Goal: Task Accomplishment & Management: Use online tool/utility

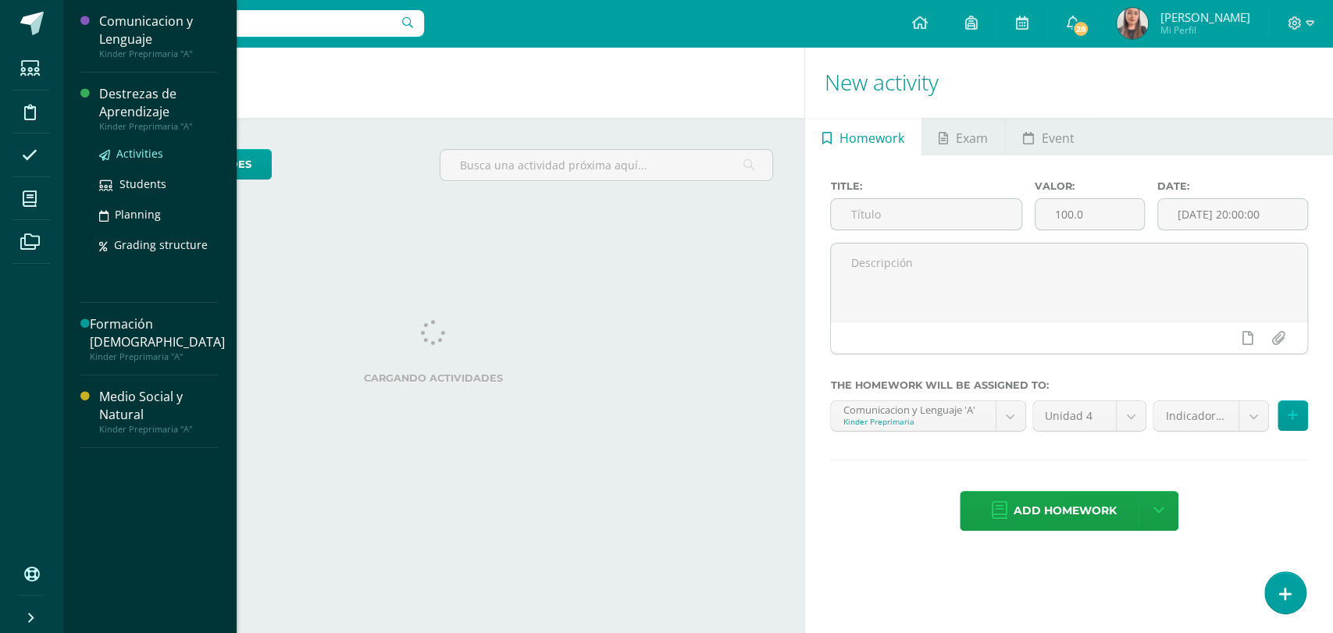
click at [147, 151] on span "Activities" at bounding box center [139, 153] width 47 height 15
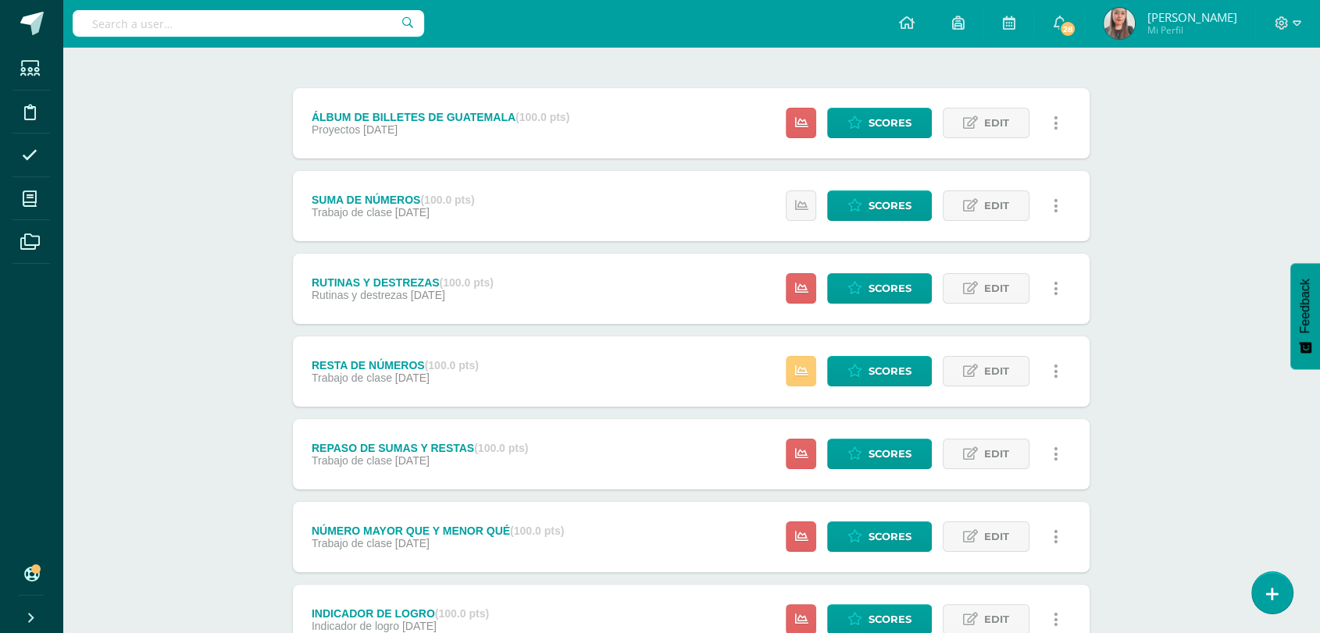
scroll to position [176, 0]
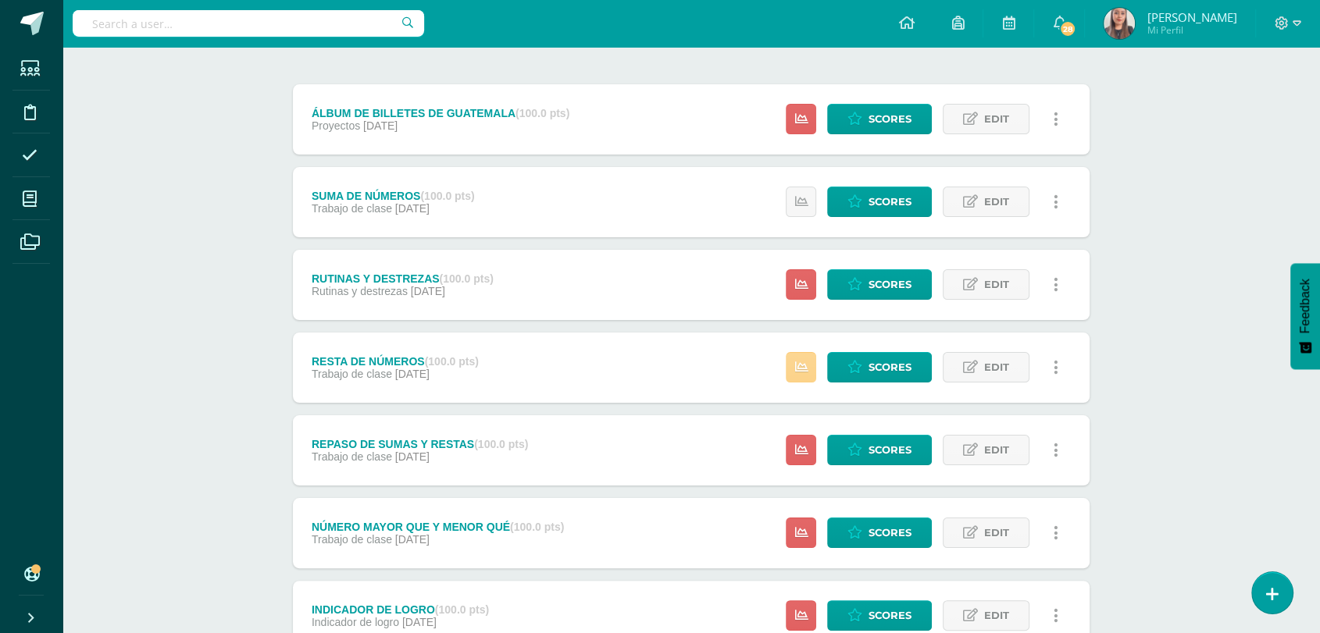
click at [805, 356] on link at bounding box center [801, 367] width 30 height 30
click at [875, 366] on span "Scores" at bounding box center [889, 367] width 43 height 29
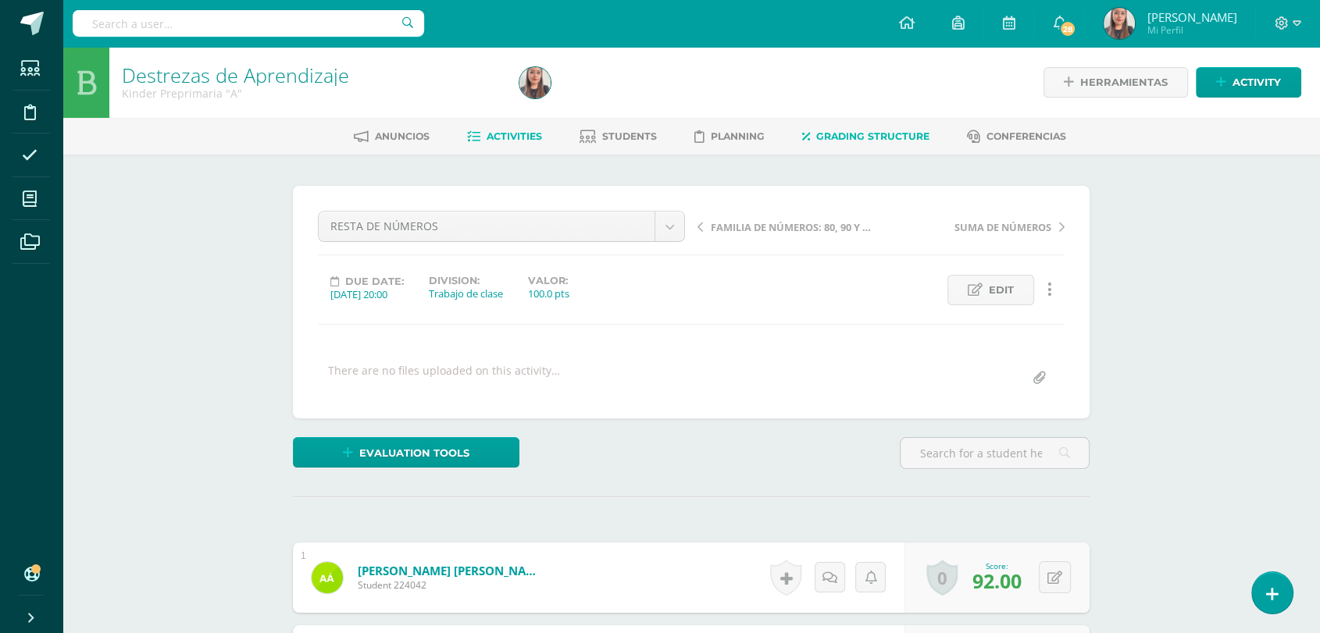
click at [513, 135] on span "Activities" at bounding box center [513, 136] width 55 height 12
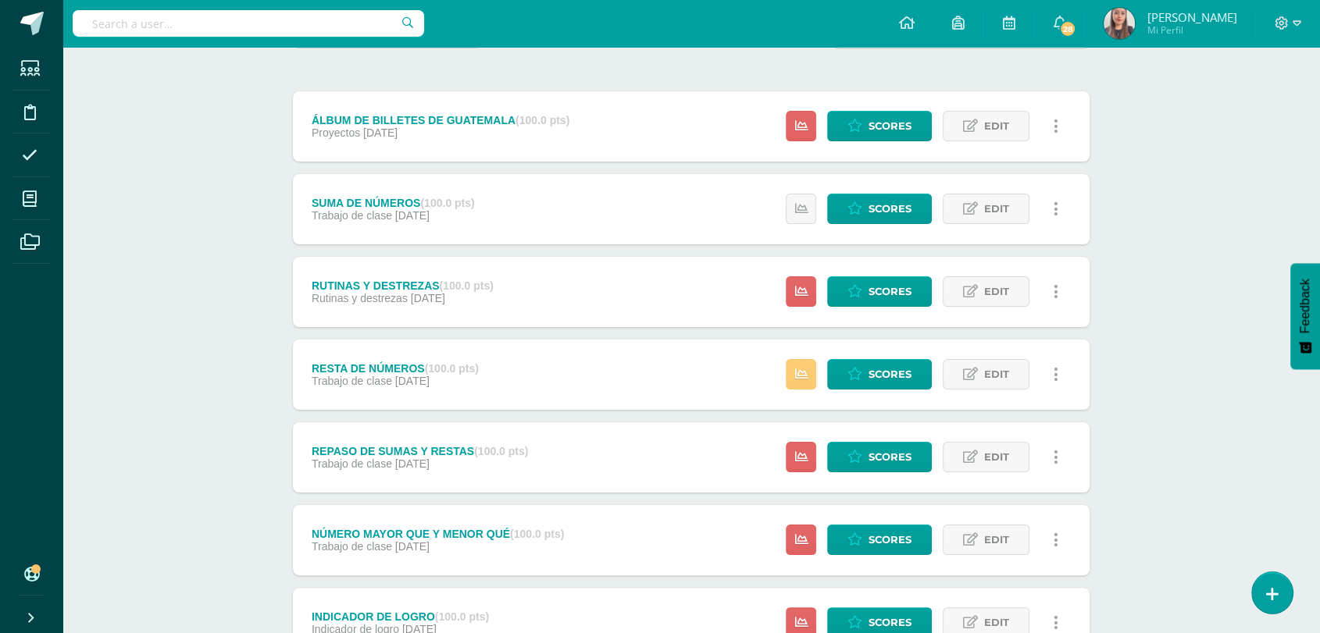
scroll to position [170, 0]
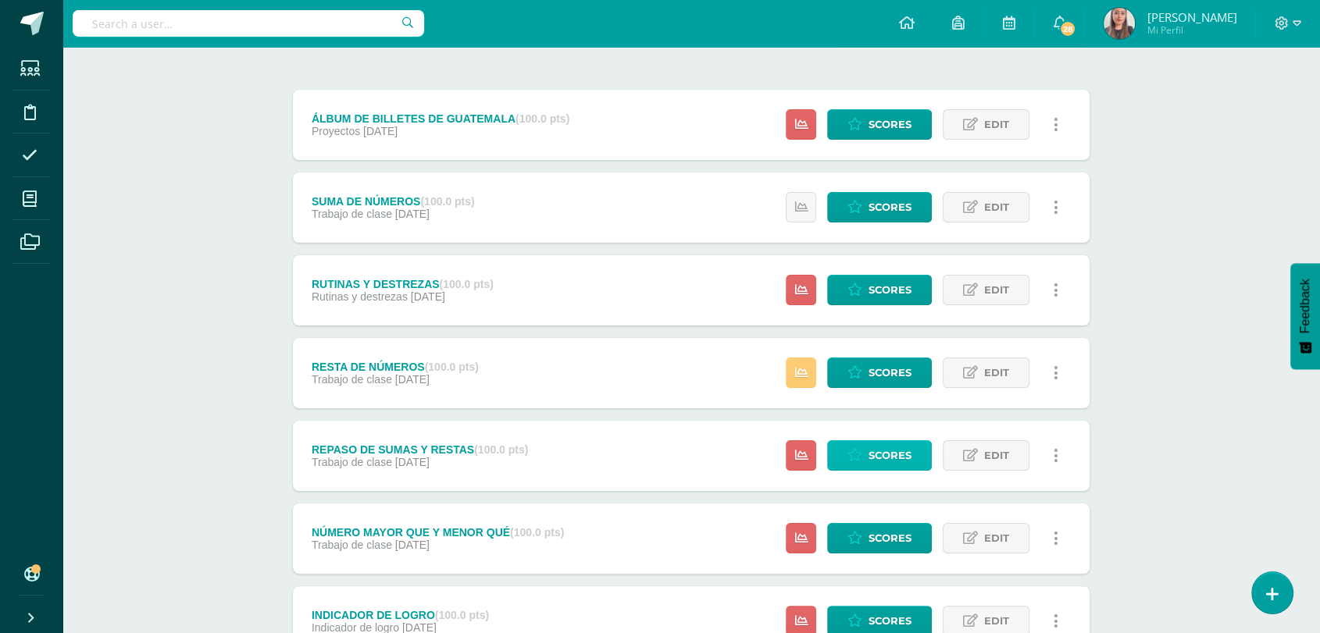
click at [905, 461] on span "Scores" at bounding box center [889, 455] width 43 height 29
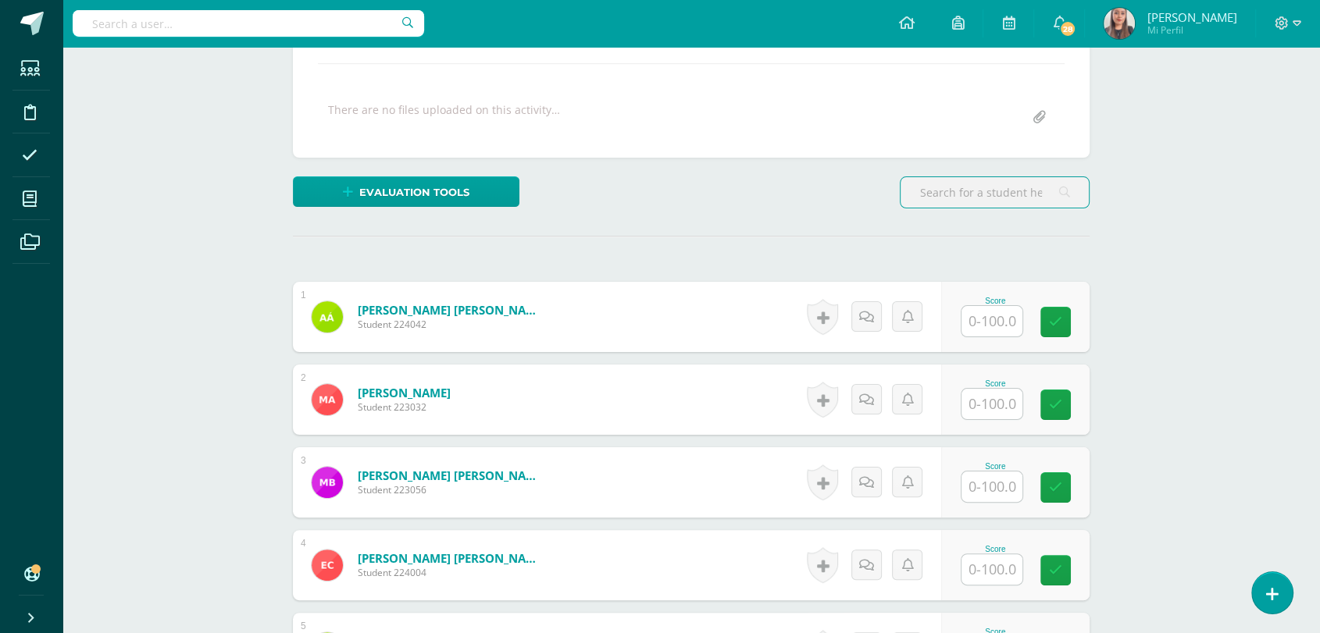
scroll to position [269, 0]
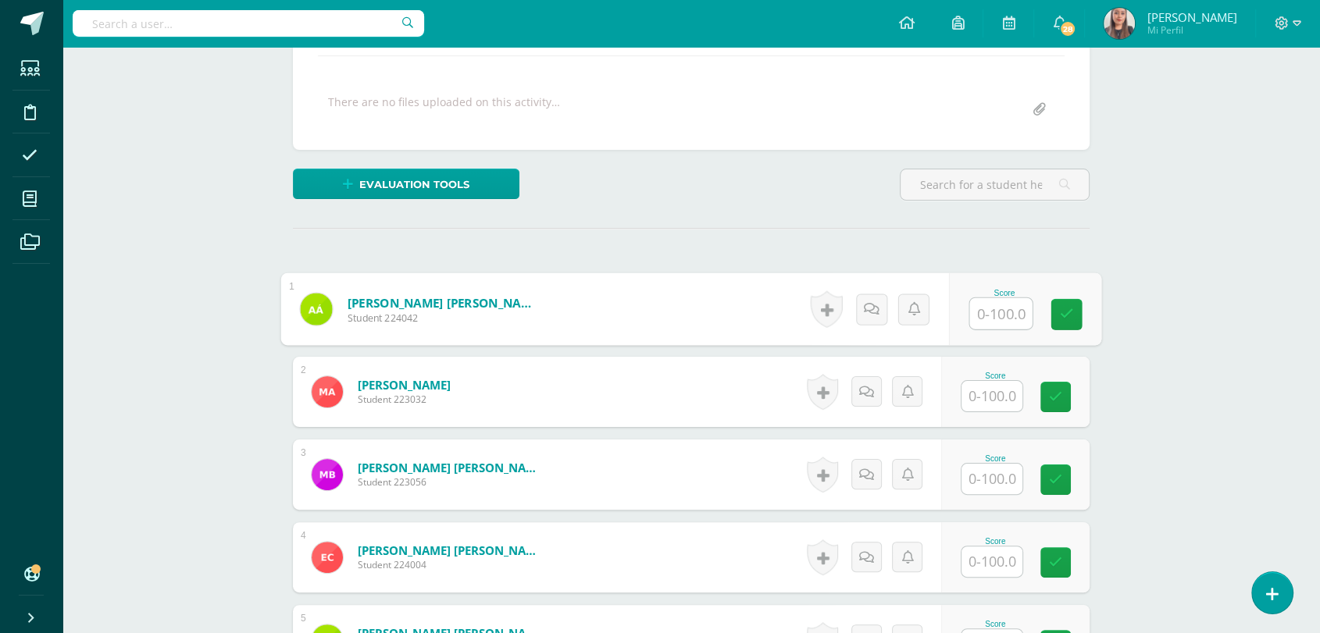
click at [986, 311] on input "text" at bounding box center [1001, 313] width 62 height 31
type input "98"
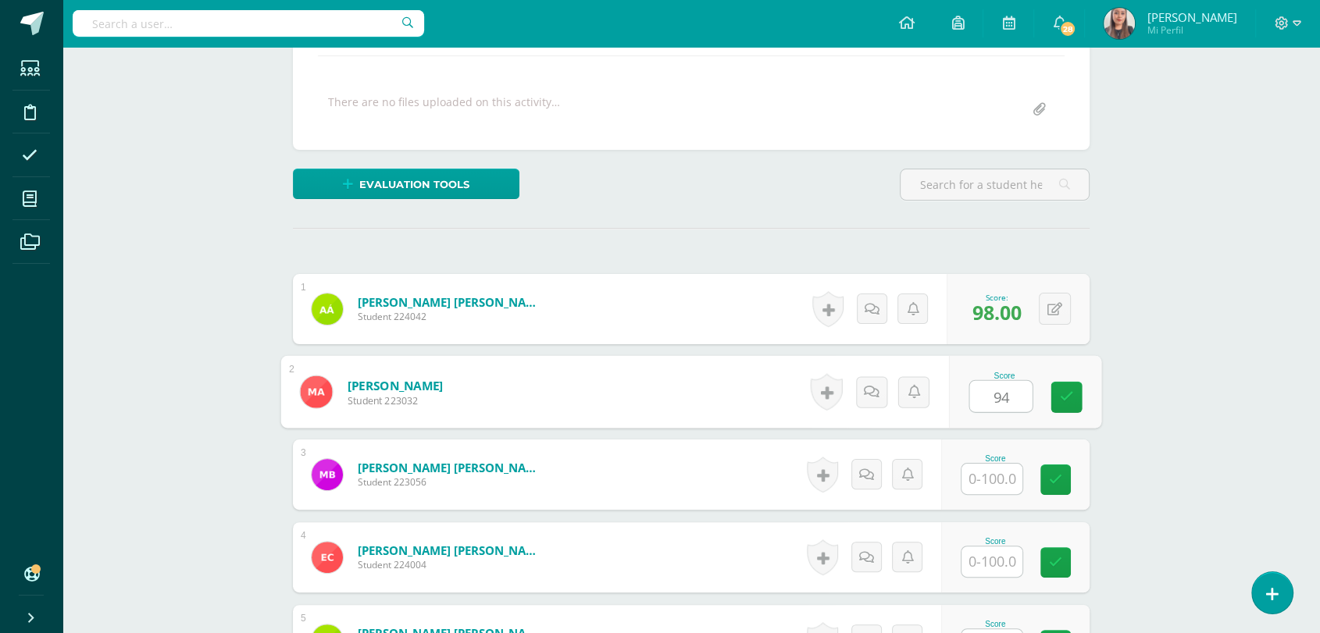
type input "94"
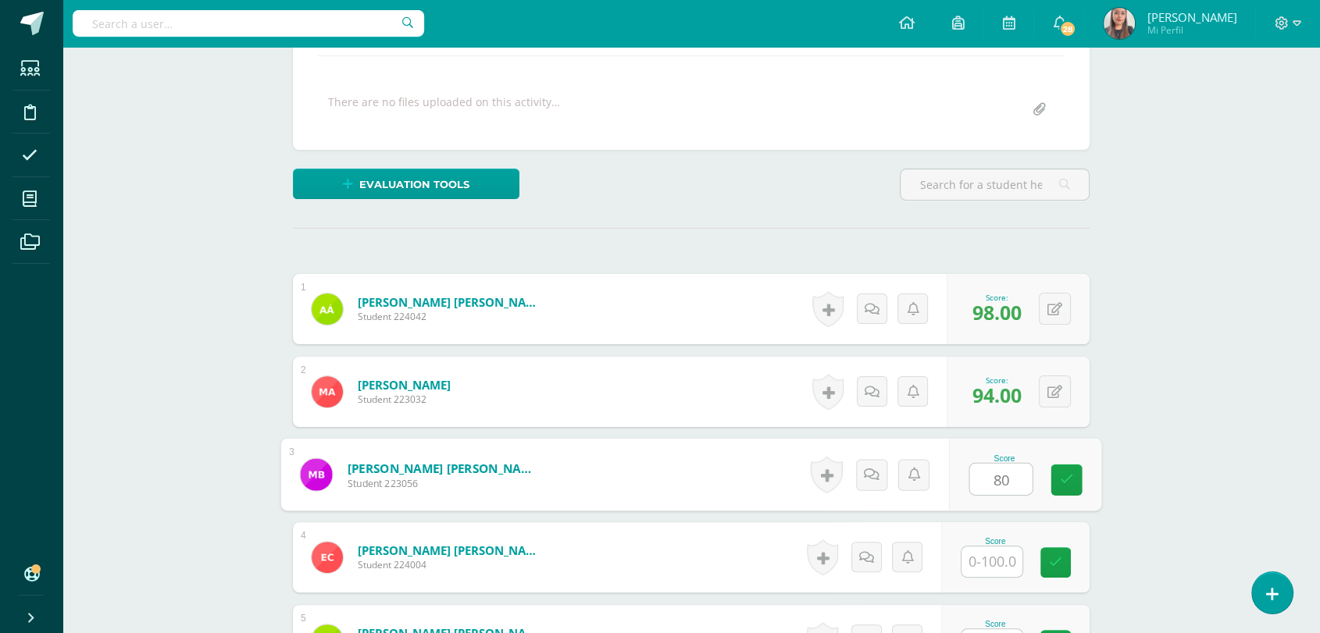
type input "80"
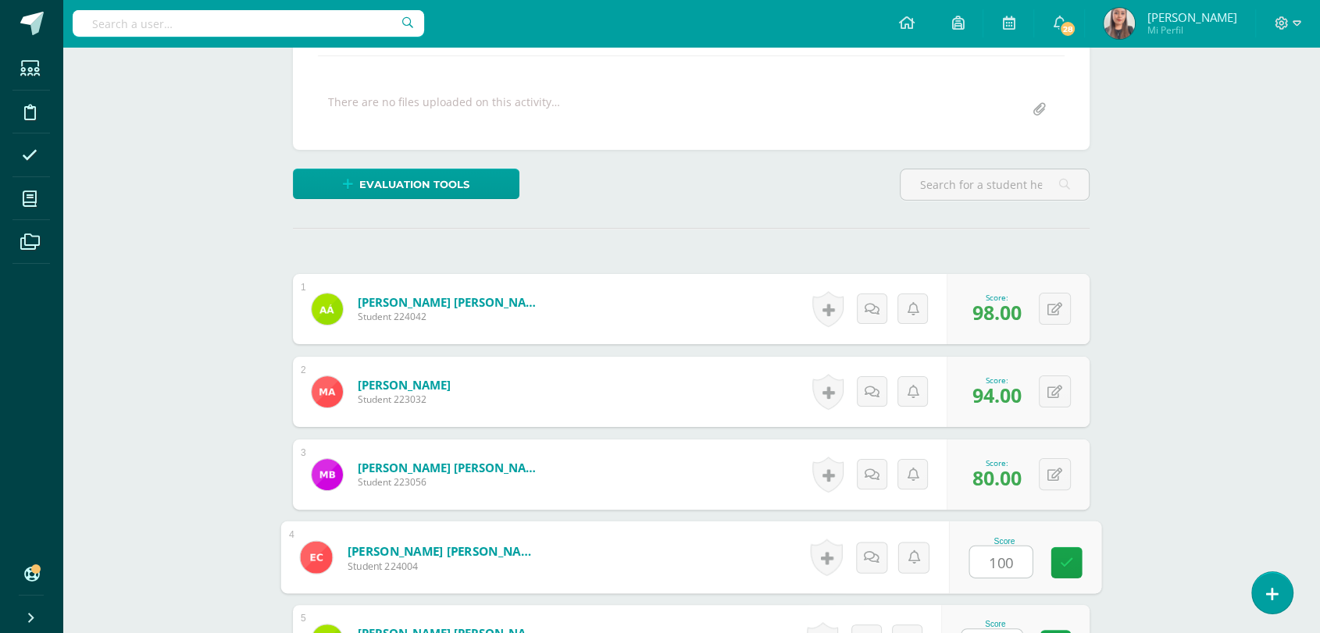
type input "100"
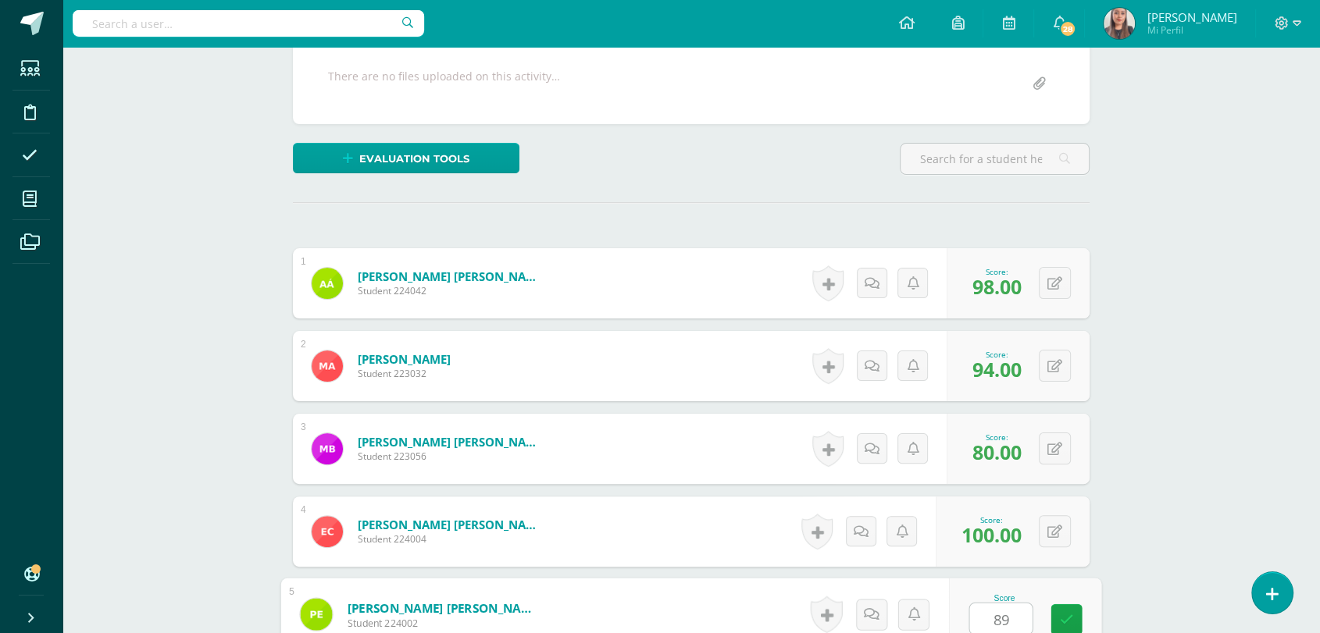
type input "89"
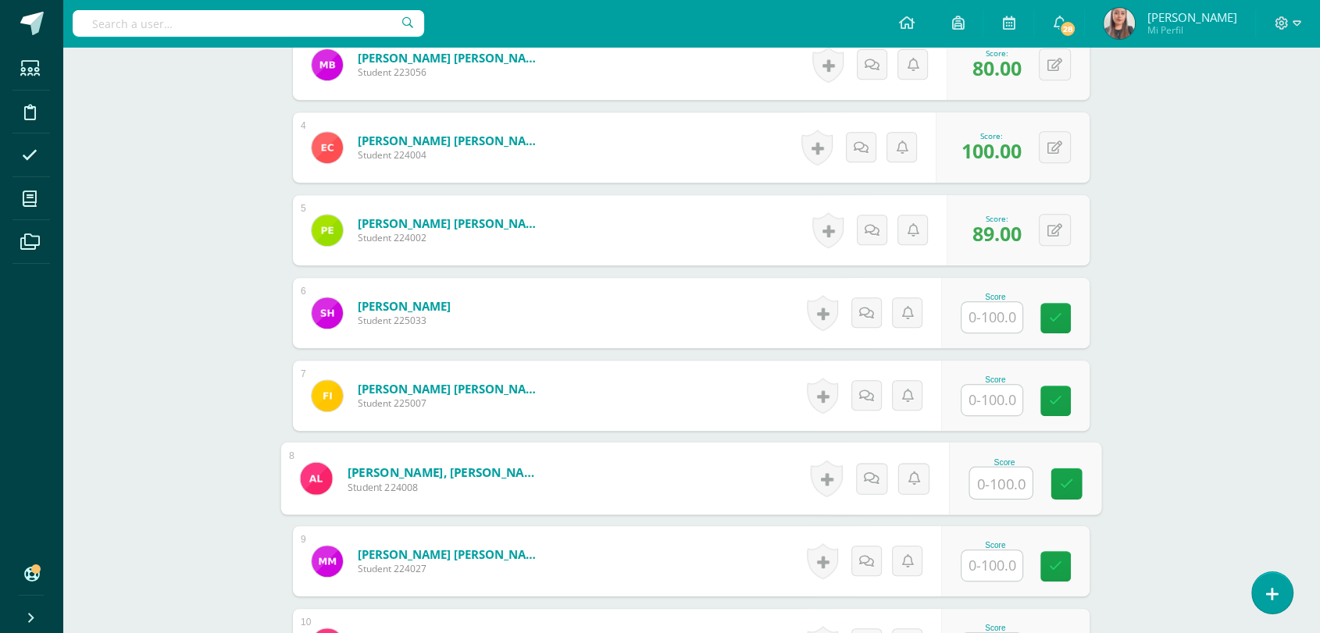
click at [990, 489] on input "text" at bounding box center [1001, 483] width 62 height 31
type input "98"
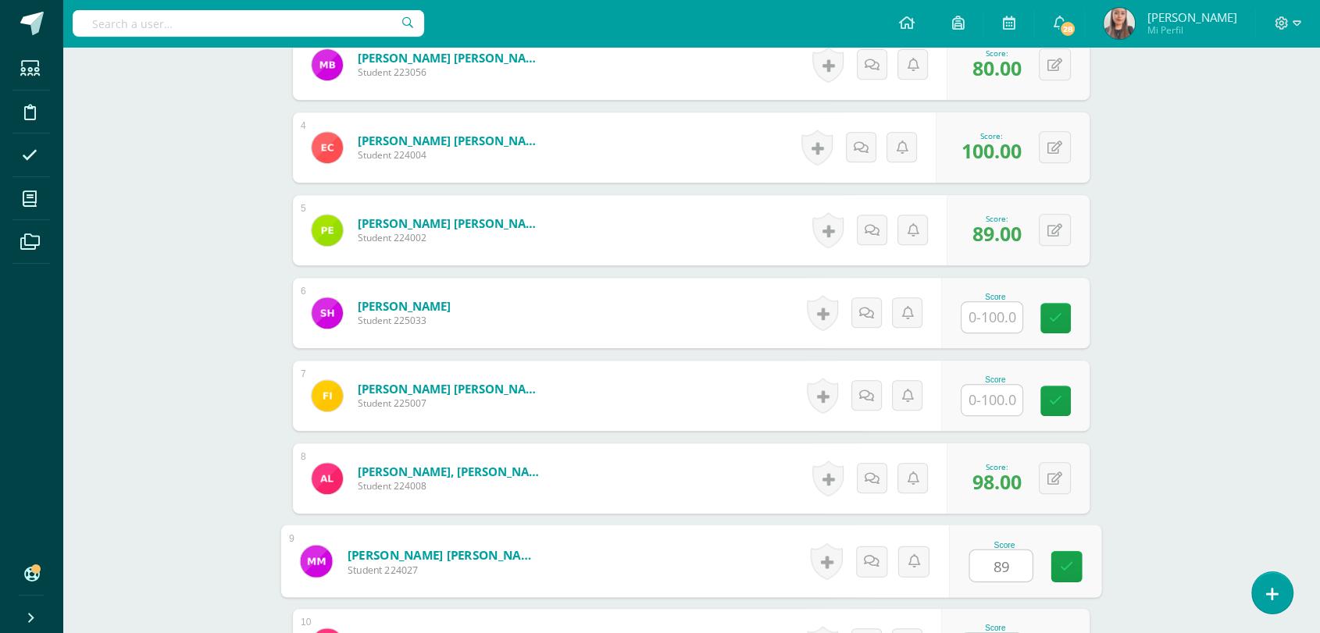
type input "89"
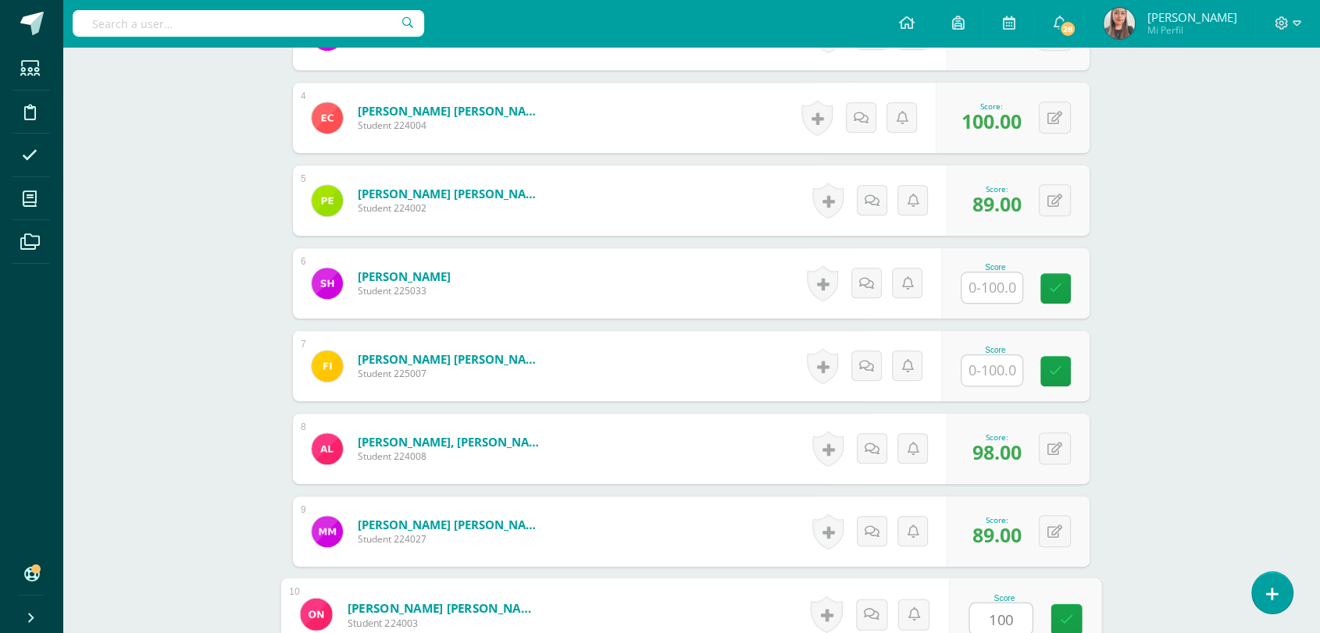
type input "100"
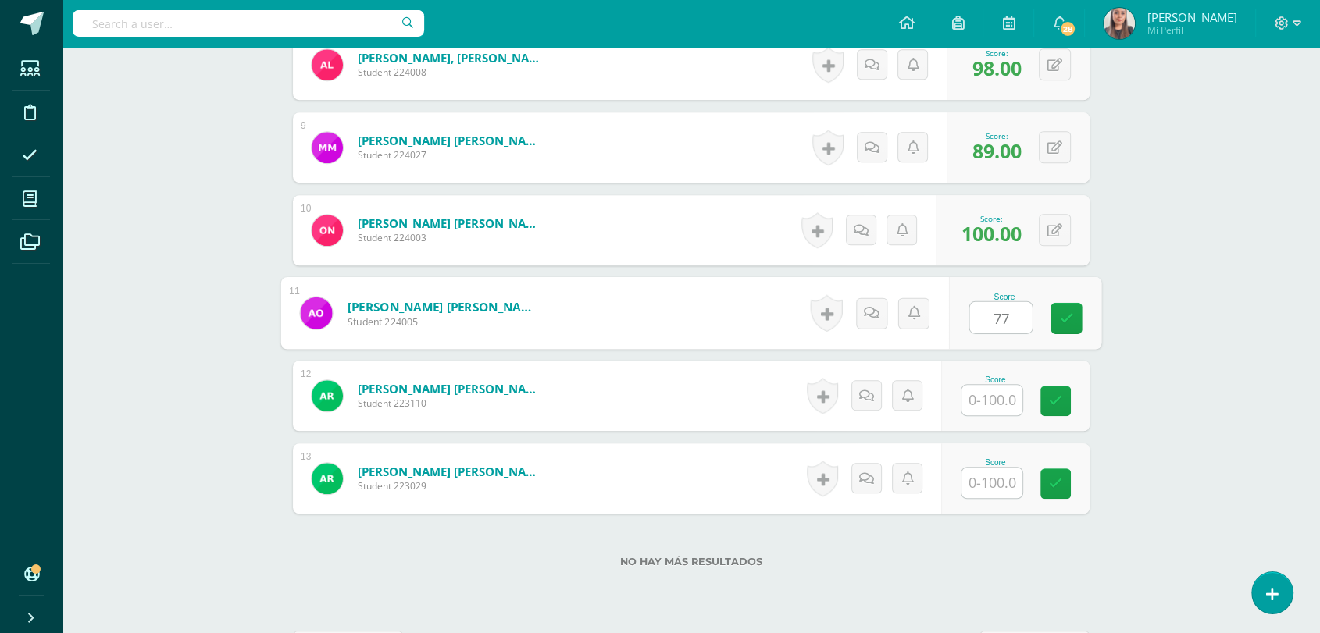
type input "77"
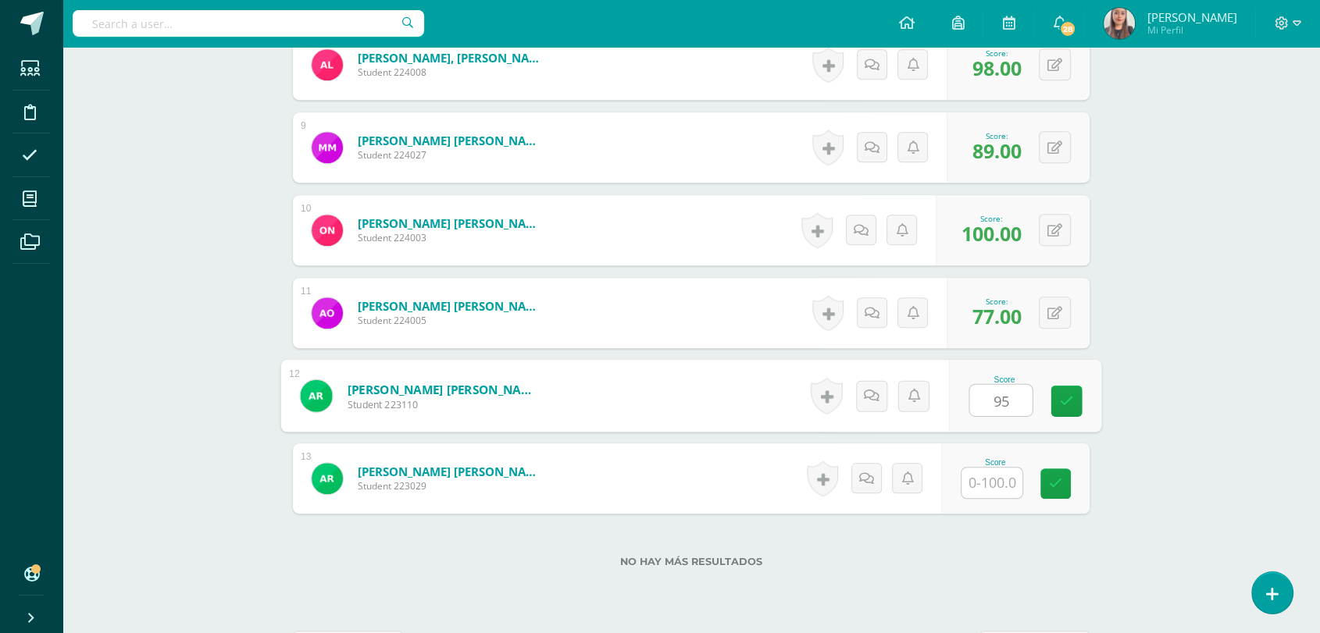
type input "95"
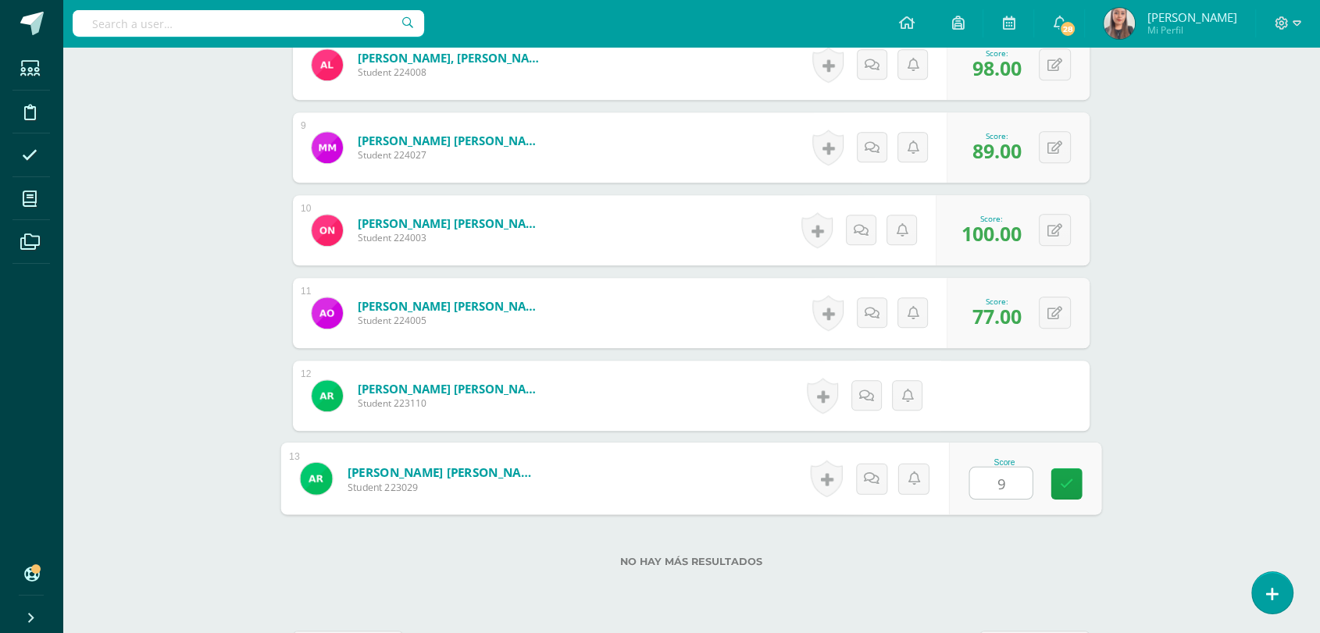
type input "90"
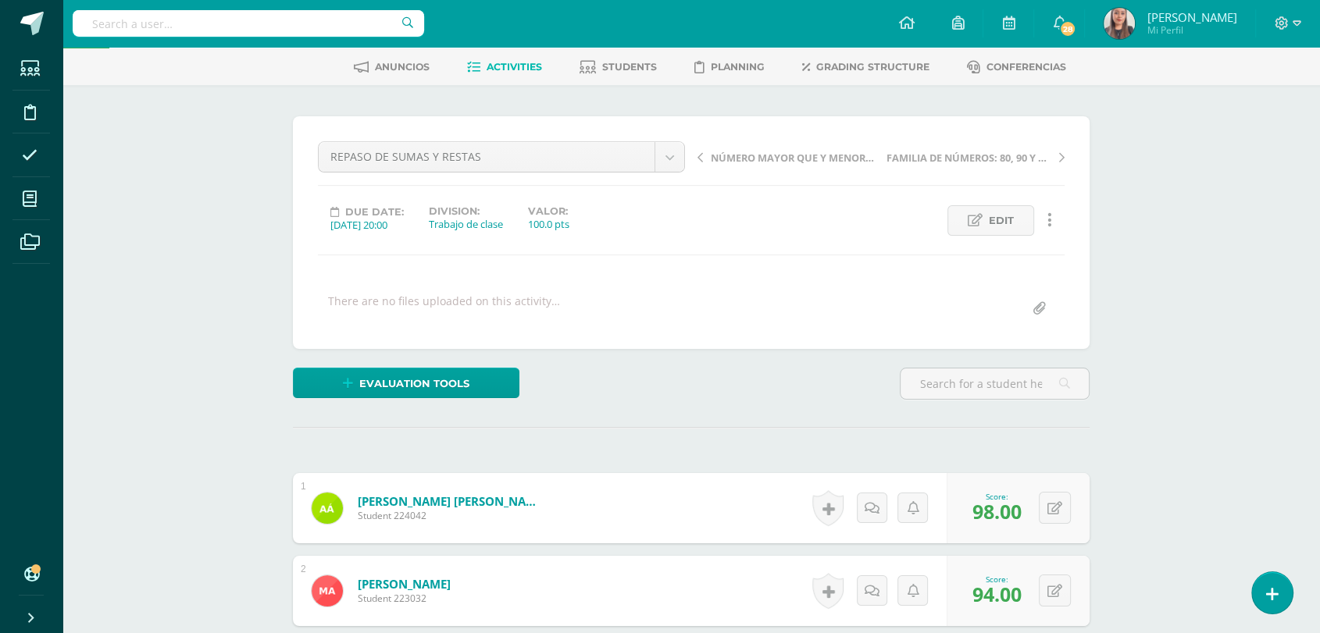
scroll to position [72, 0]
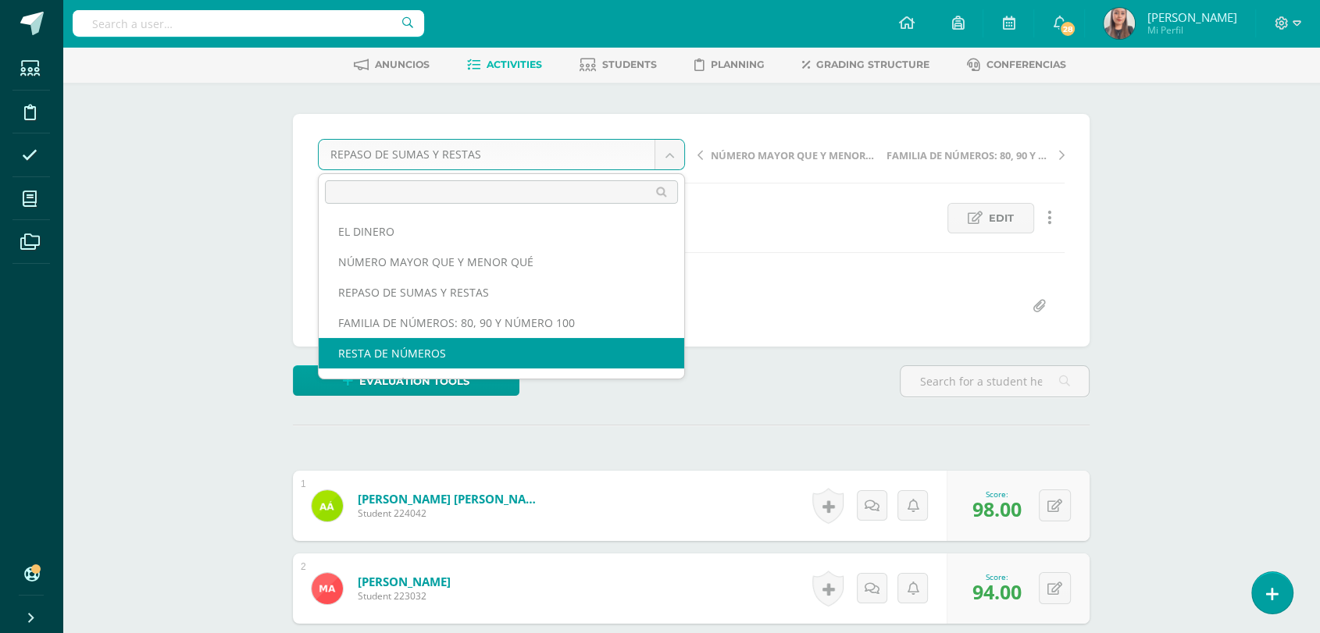
select select "/dashboard/teacher/grade-activity/205451/"
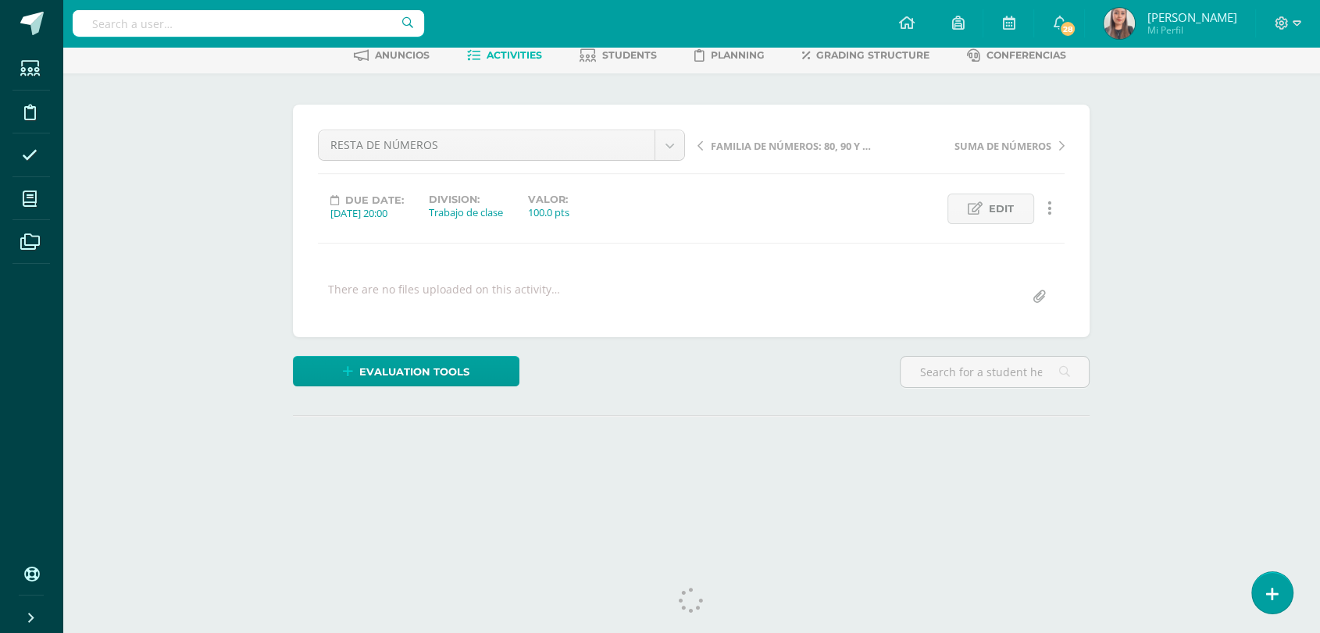
scroll to position [107, 0]
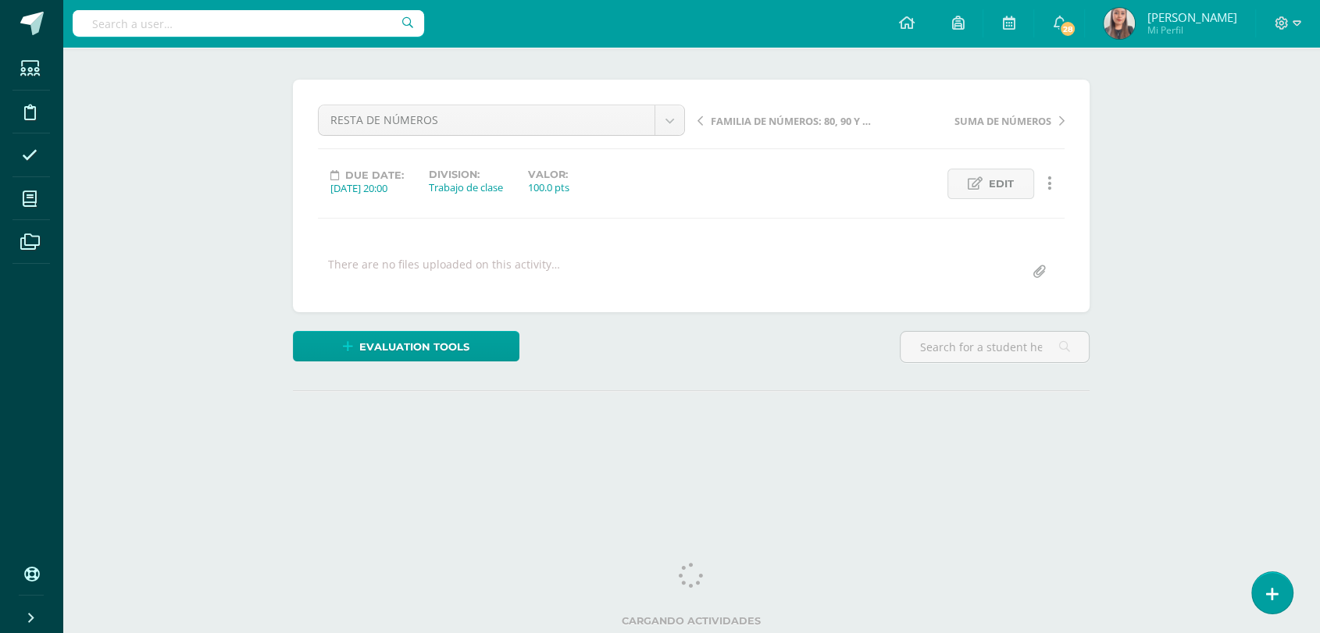
drag, startPoint x: 1324, startPoint y: 30, endPoint x: 1327, endPoint y: 173, distance: 142.2
click at [1319, 173] on html "Students Discipline Attendance My courses Archivos Soporte Help Reportar un pro…" at bounding box center [660, 203] width 1320 height 618
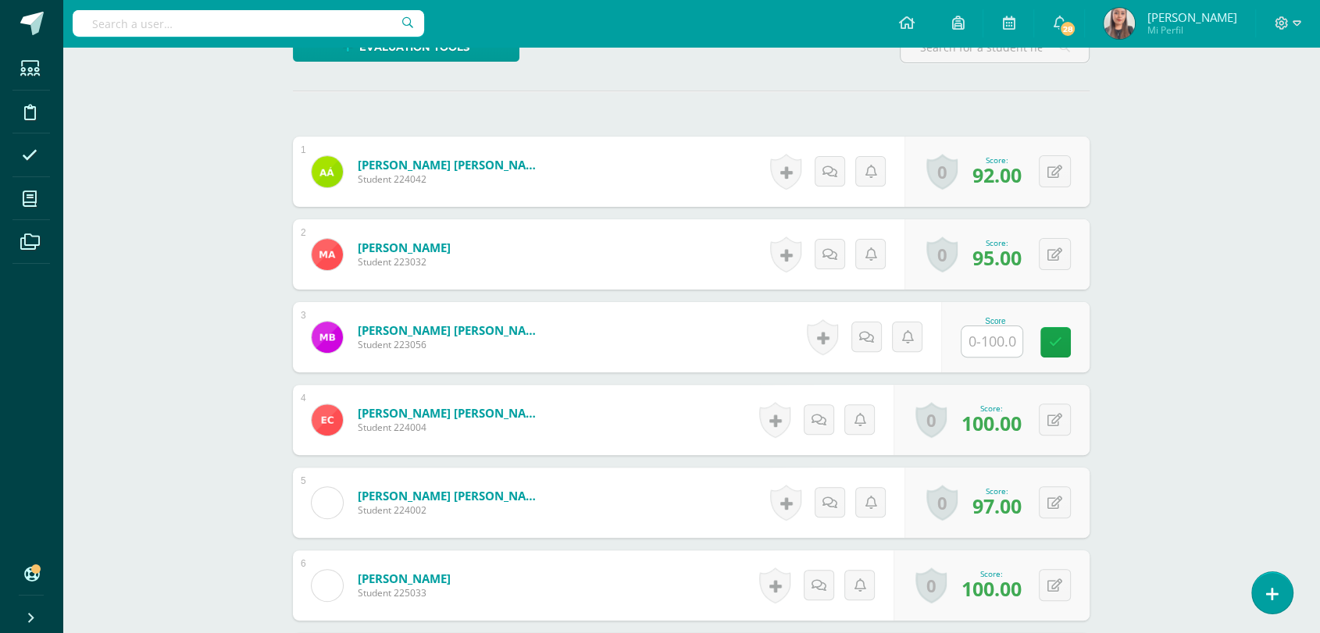
scroll to position [476, 0]
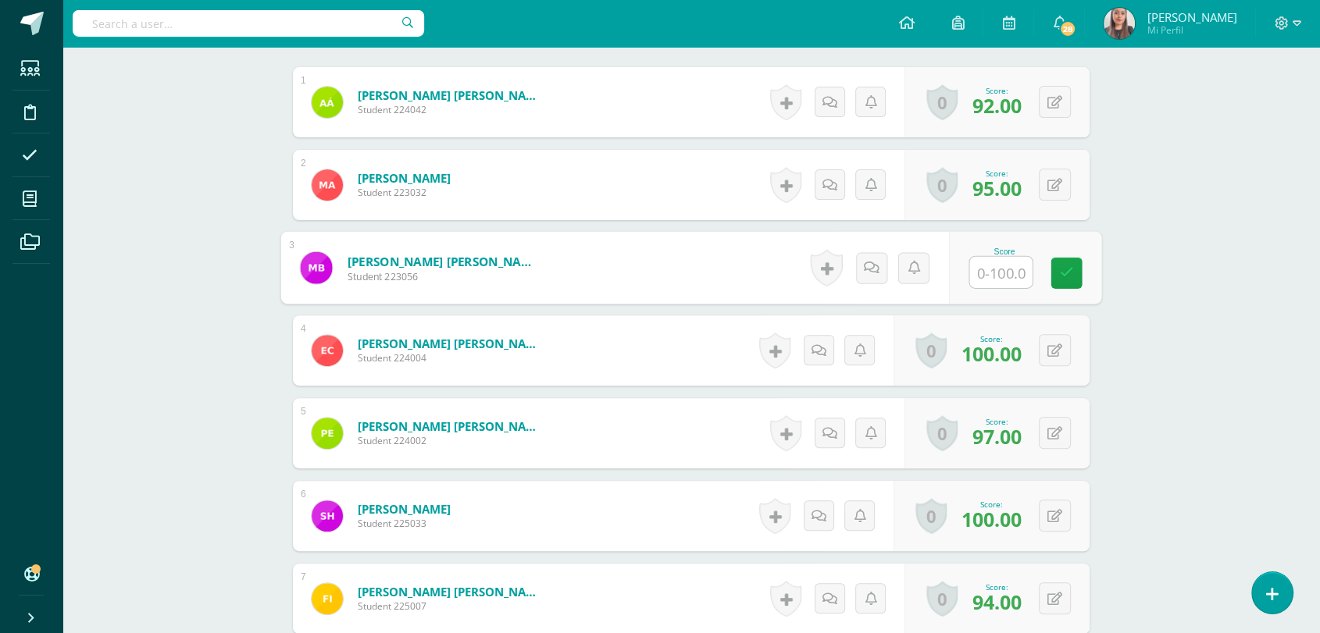
click at [999, 270] on input "text" at bounding box center [1001, 272] width 62 height 31
type input "9"
type input "83"
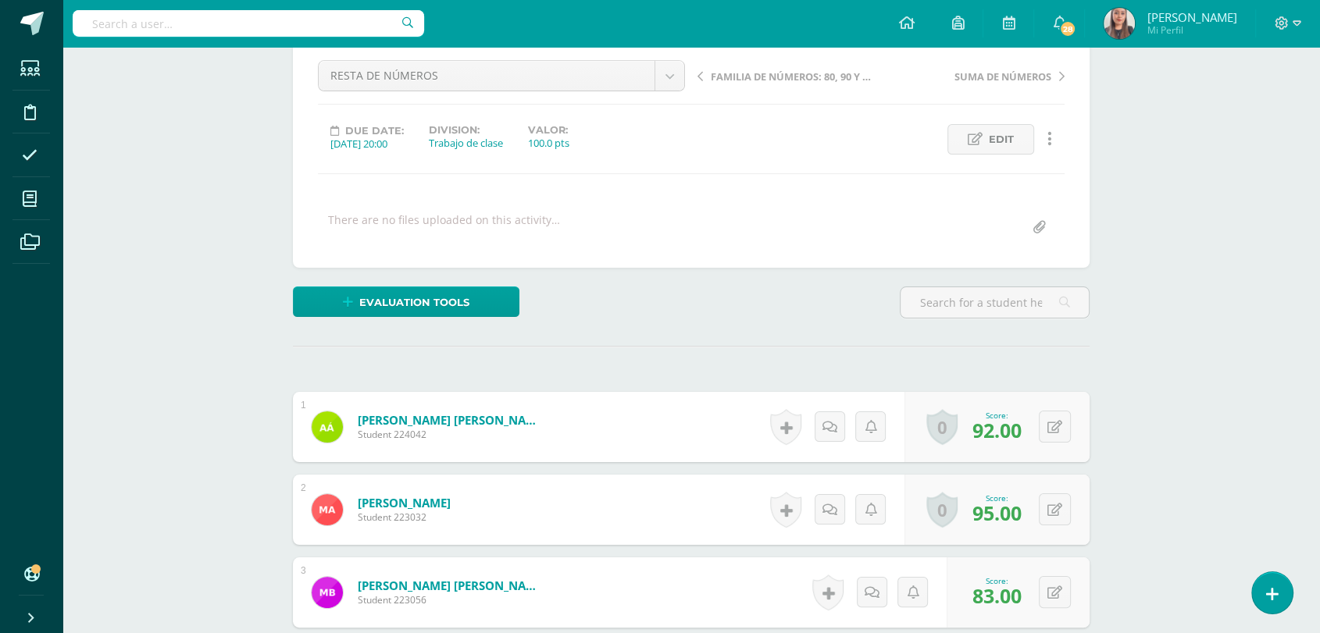
scroll to position [0, 0]
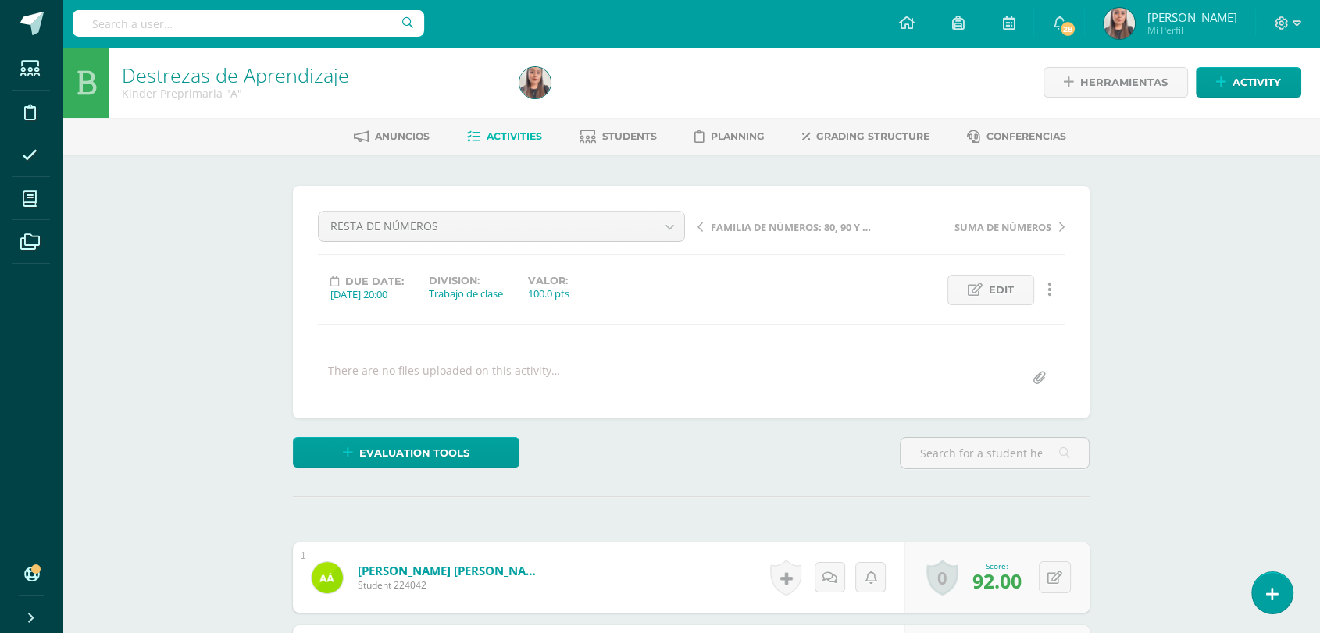
click at [522, 130] on span "Activities" at bounding box center [513, 136] width 55 height 12
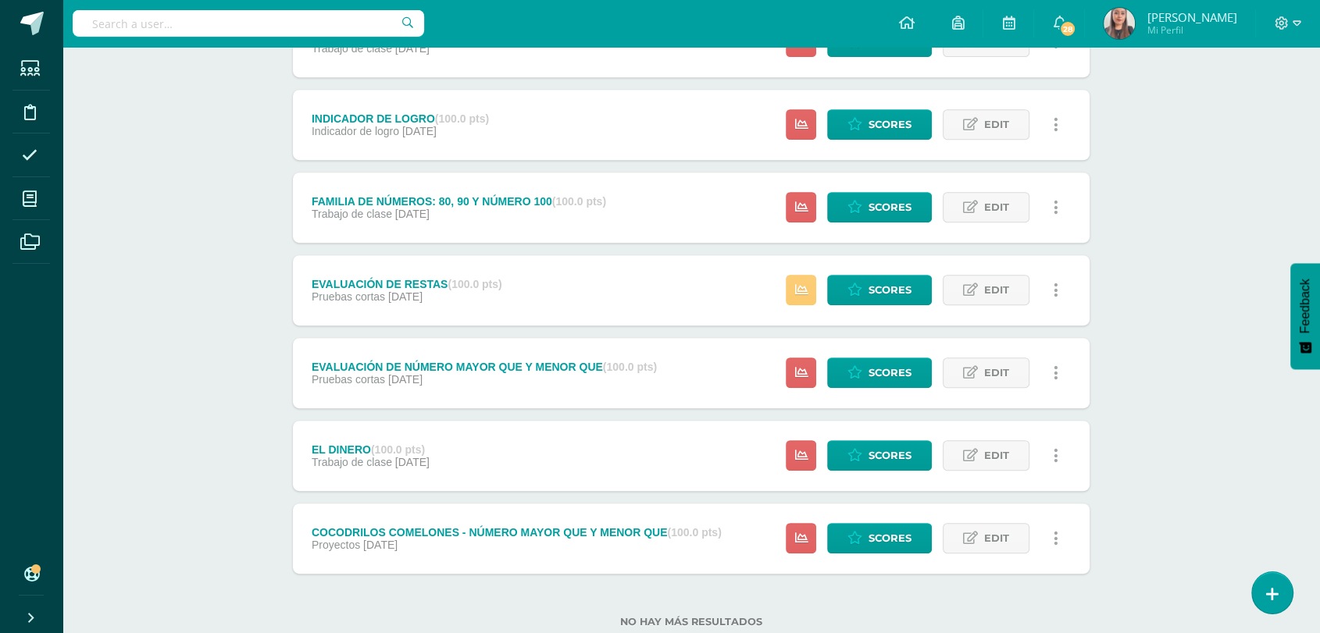
scroll to position [687, 0]
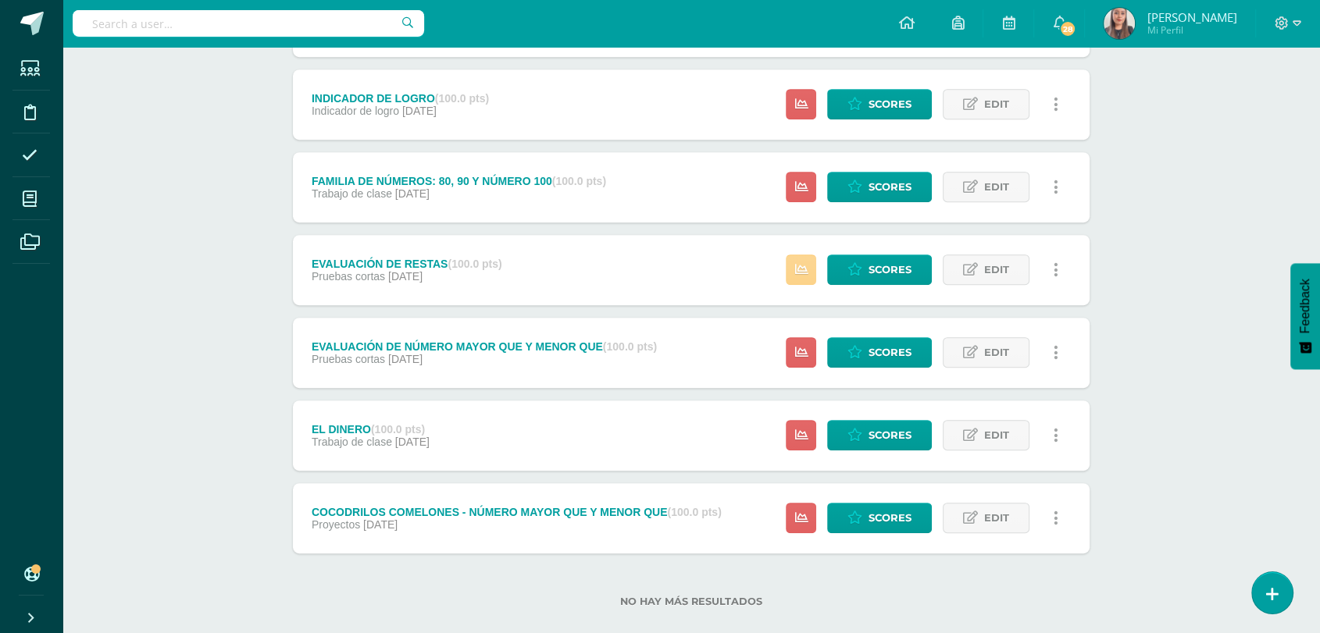
click at [796, 273] on icon at bounding box center [800, 269] width 13 height 13
click at [856, 266] on icon at bounding box center [854, 269] width 15 height 13
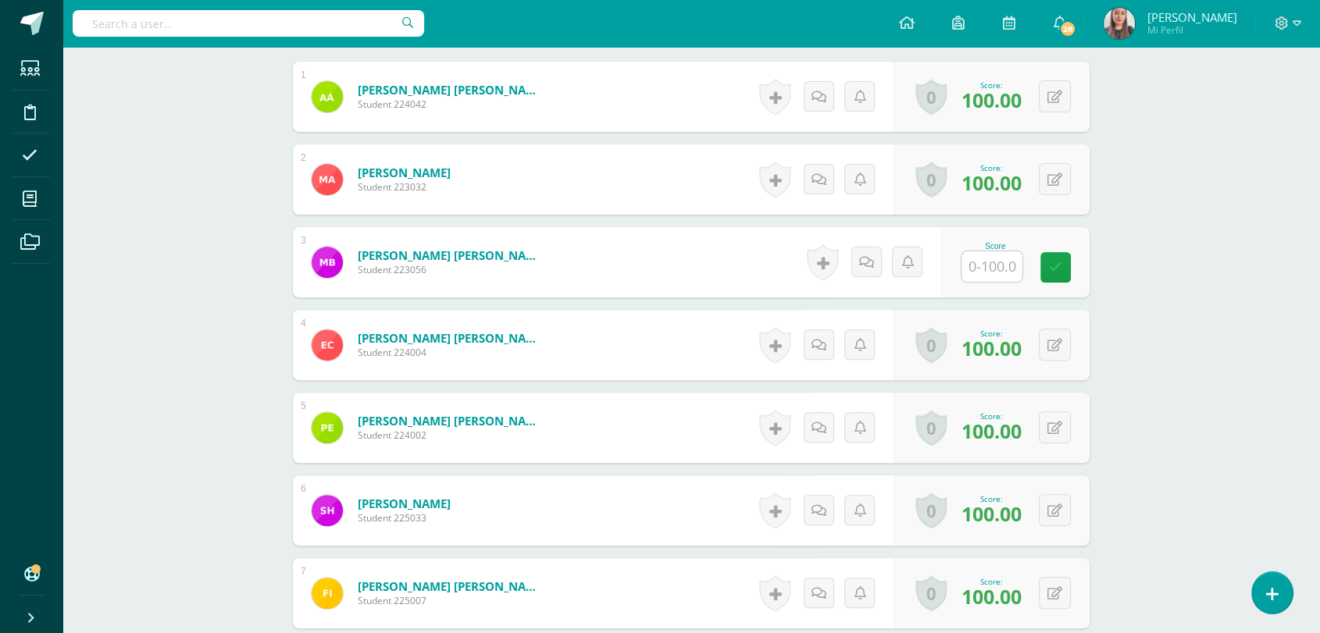
scroll to position [514, 0]
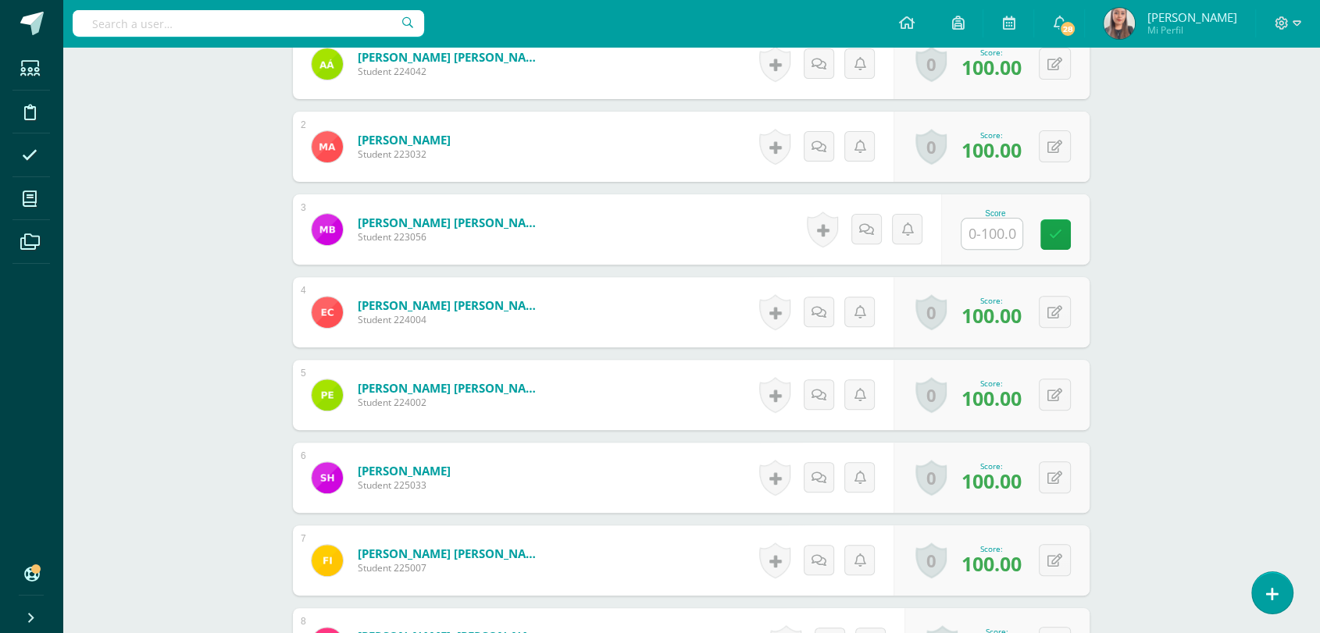
click at [1004, 233] on input "text" at bounding box center [991, 234] width 61 height 30
type input "100"
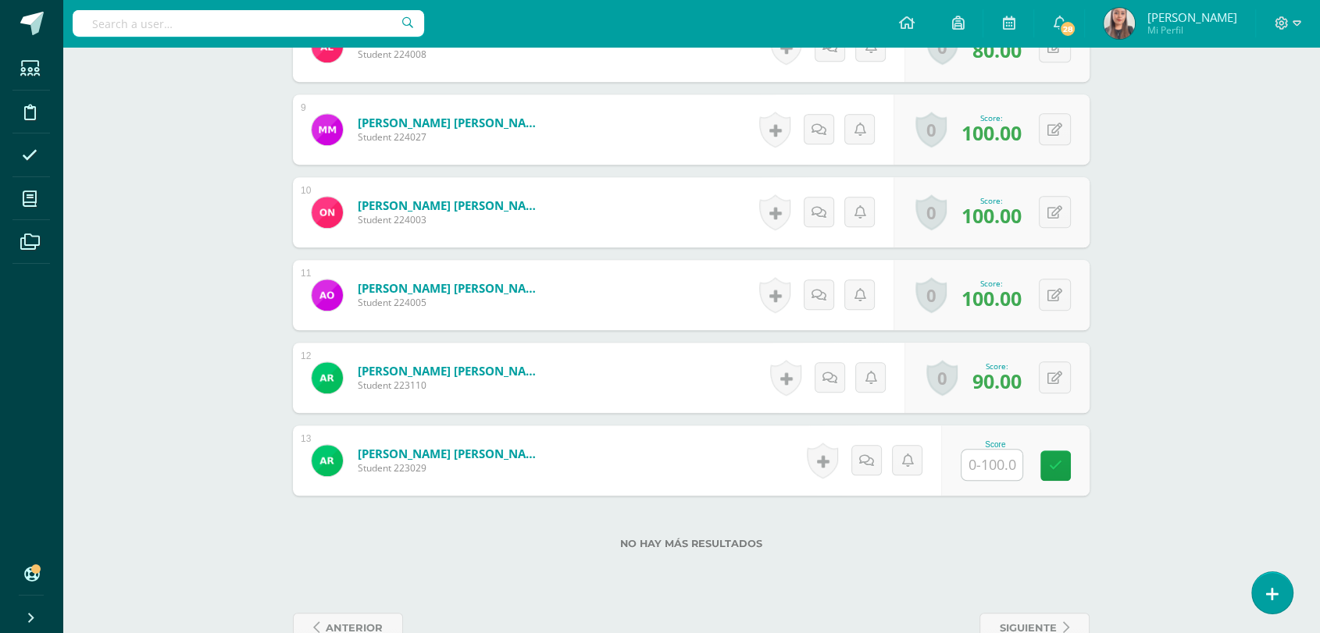
scroll to position [1154, 0]
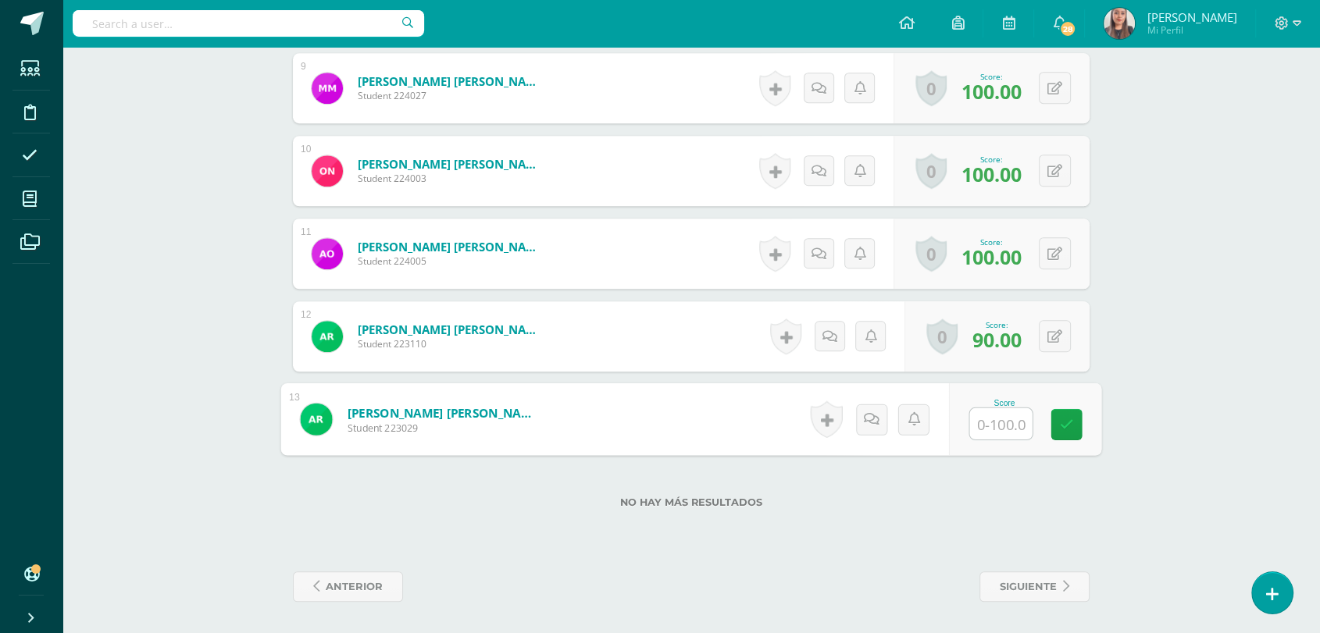
click at [997, 417] on input "text" at bounding box center [1001, 423] width 62 height 31
type input "100"
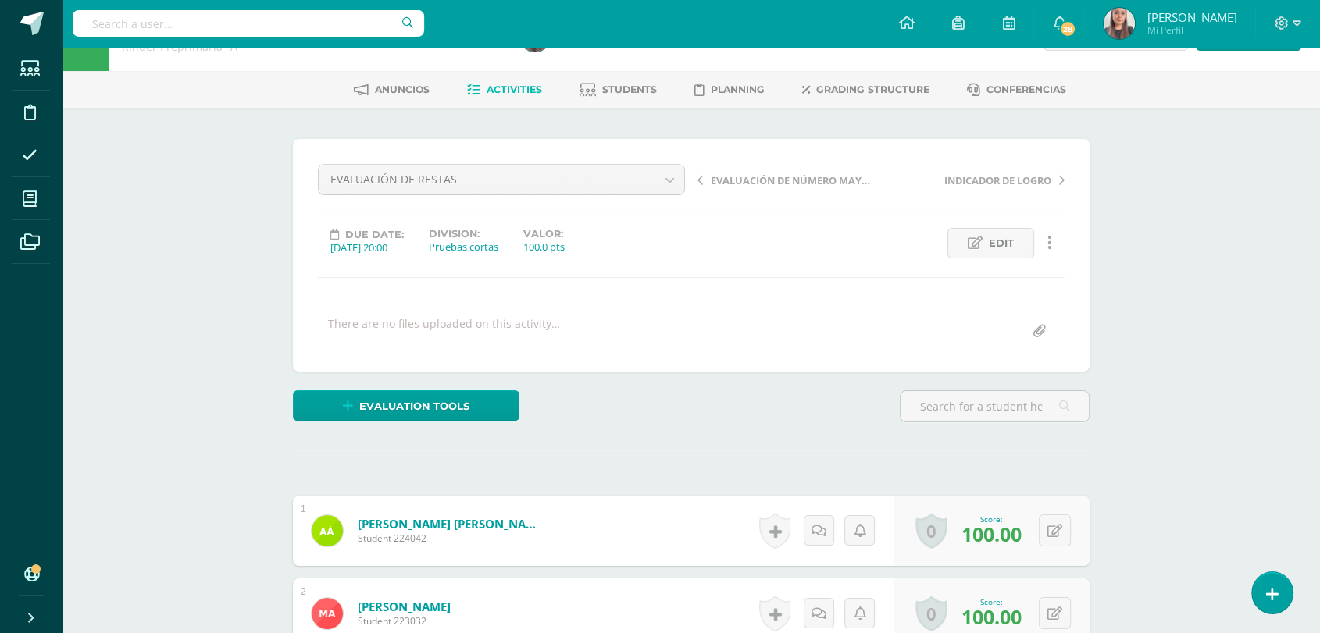
scroll to position [0, 0]
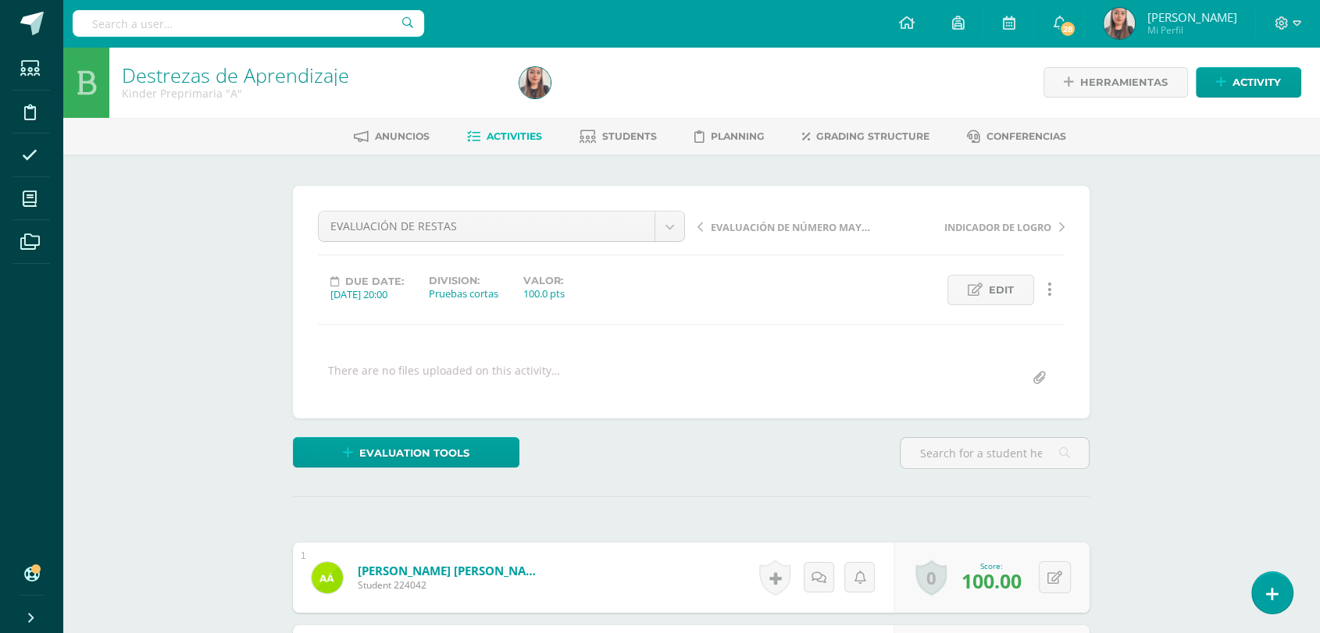
click at [506, 136] on span "Activities" at bounding box center [513, 136] width 55 height 12
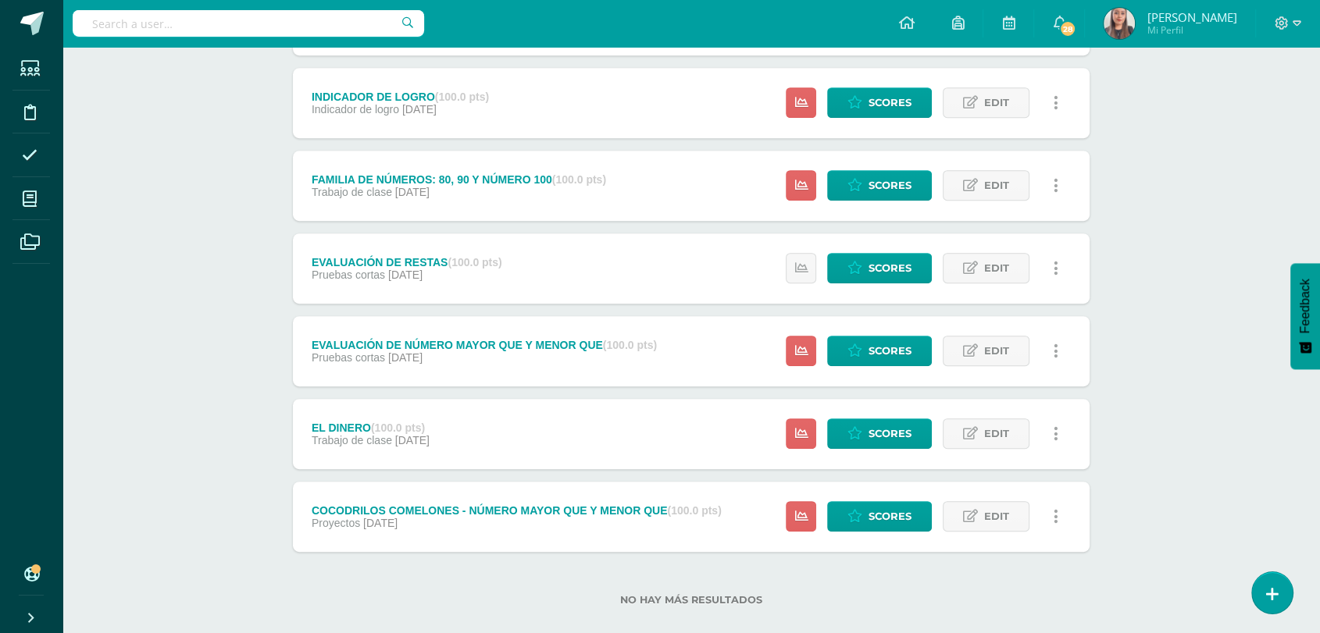
scroll to position [712, 0]
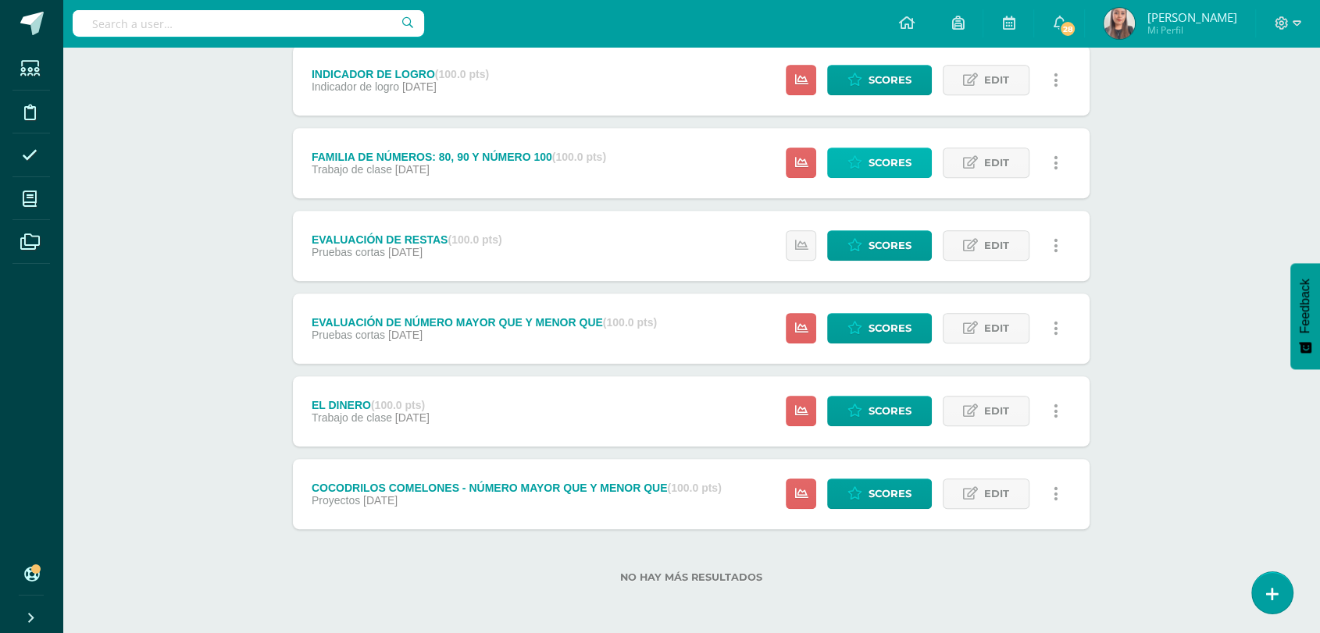
click at [891, 162] on span "Scores" at bounding box center [889, 162] width 43 height 29
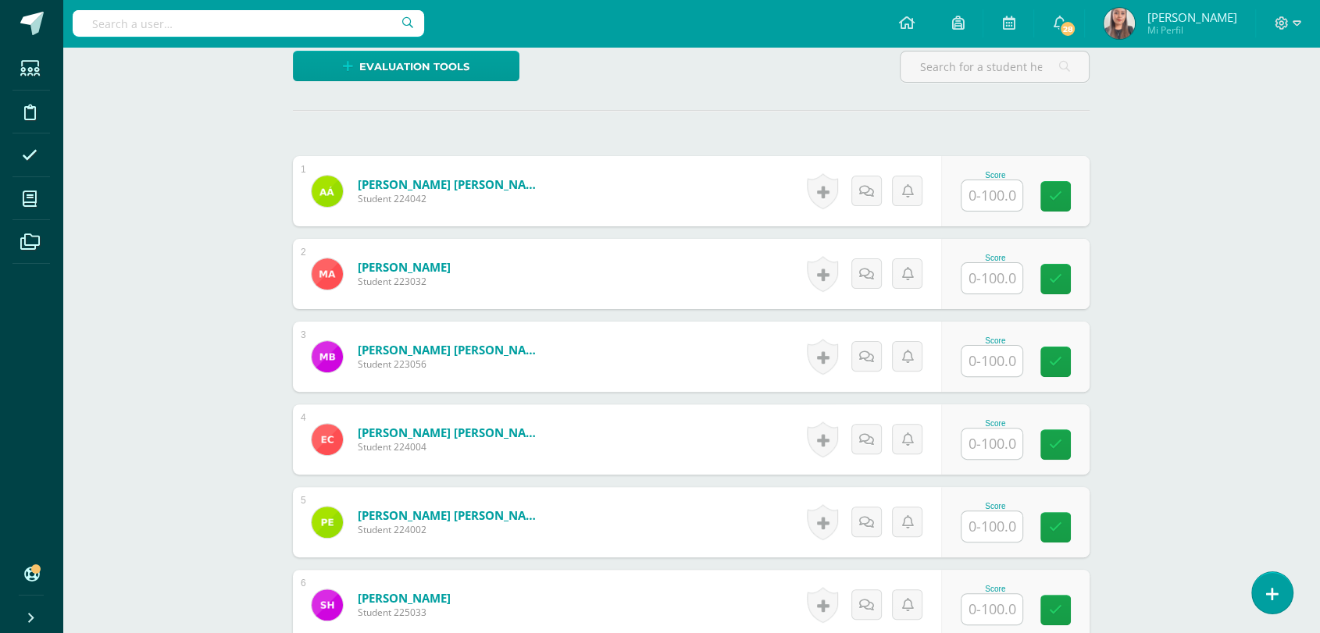
scroll to position [387, 0]
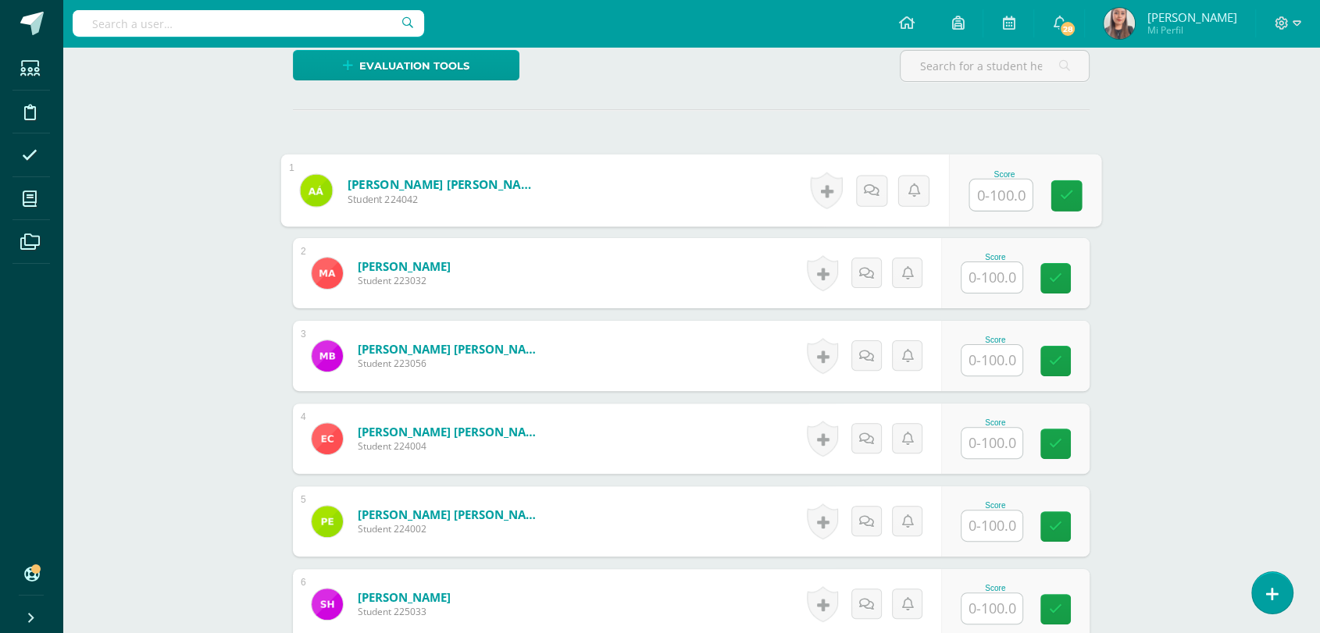
click at [994, 192] on input "text" at bounding box center [1001, 195] width 62 height 31
type input "100"
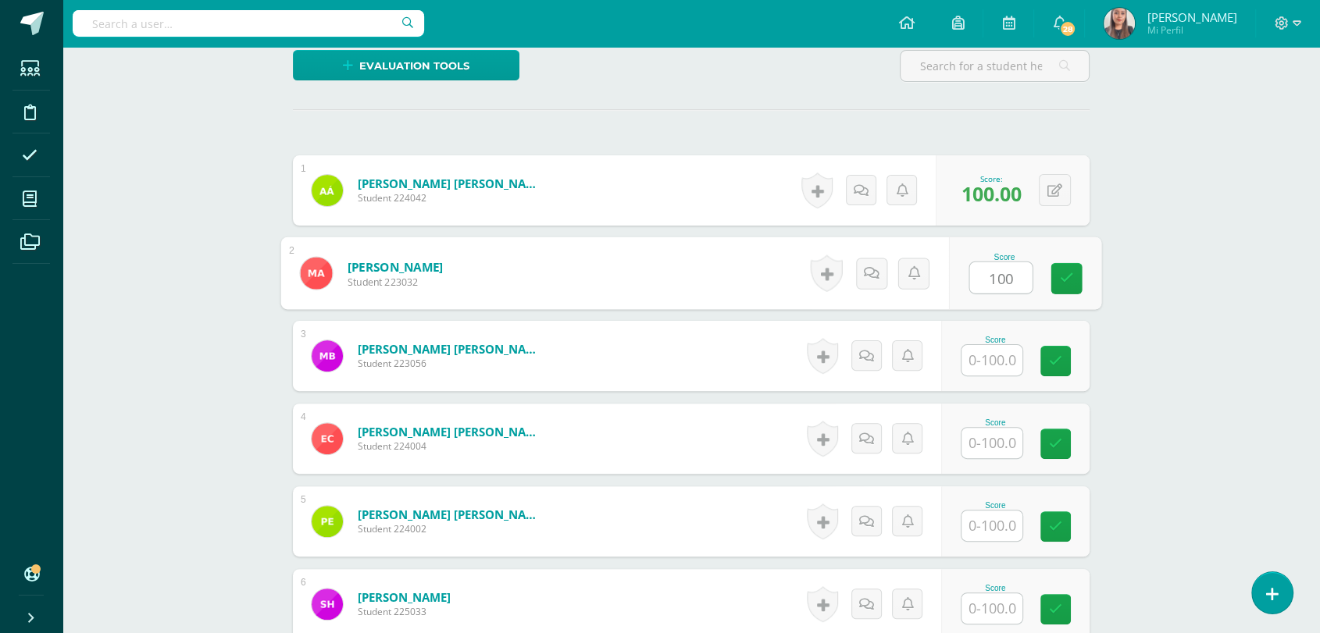
type input "100"
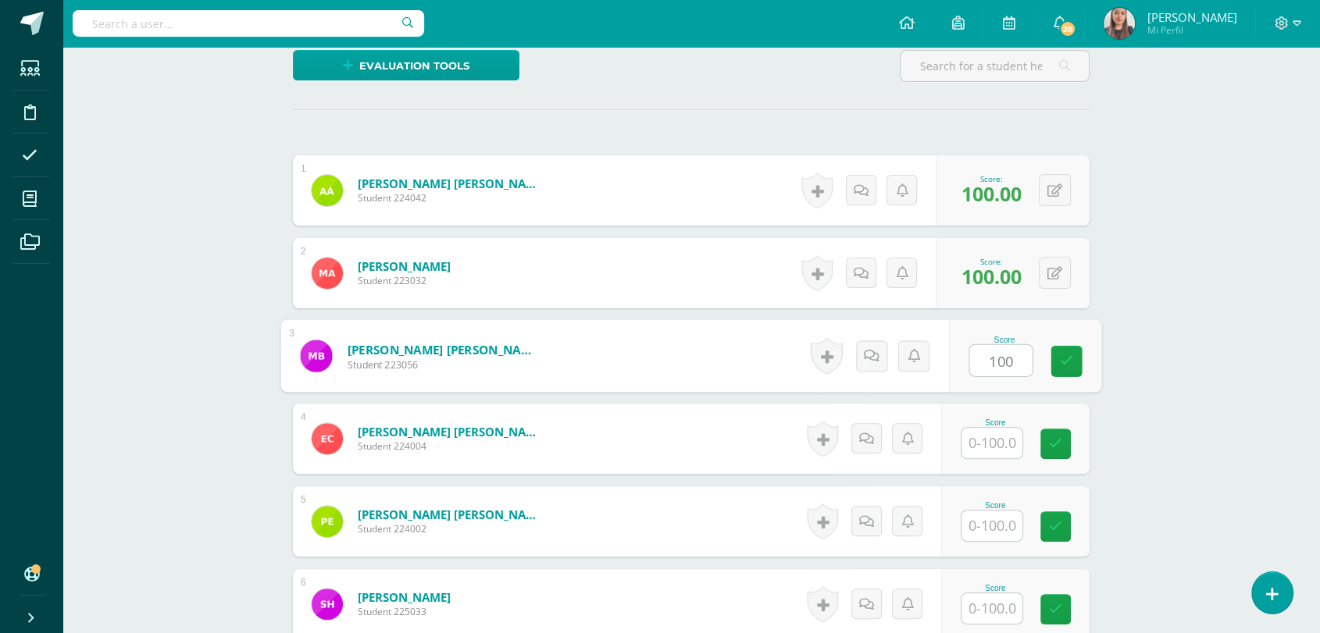
type input "100"
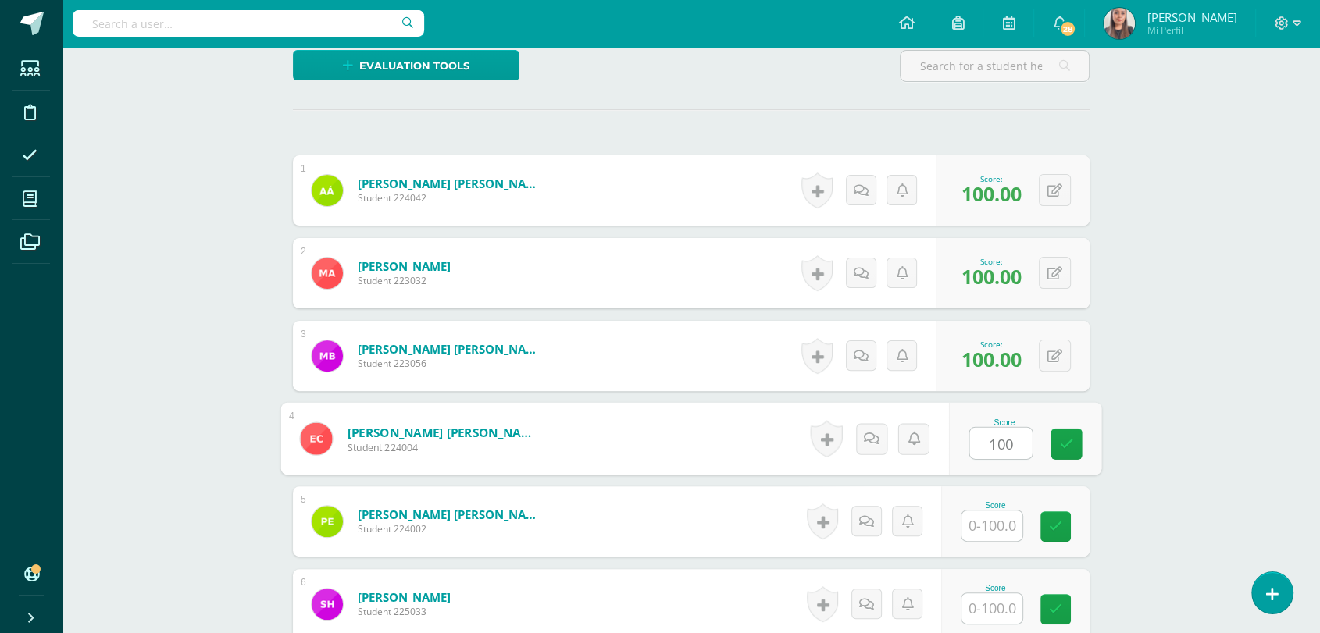
type input "100"
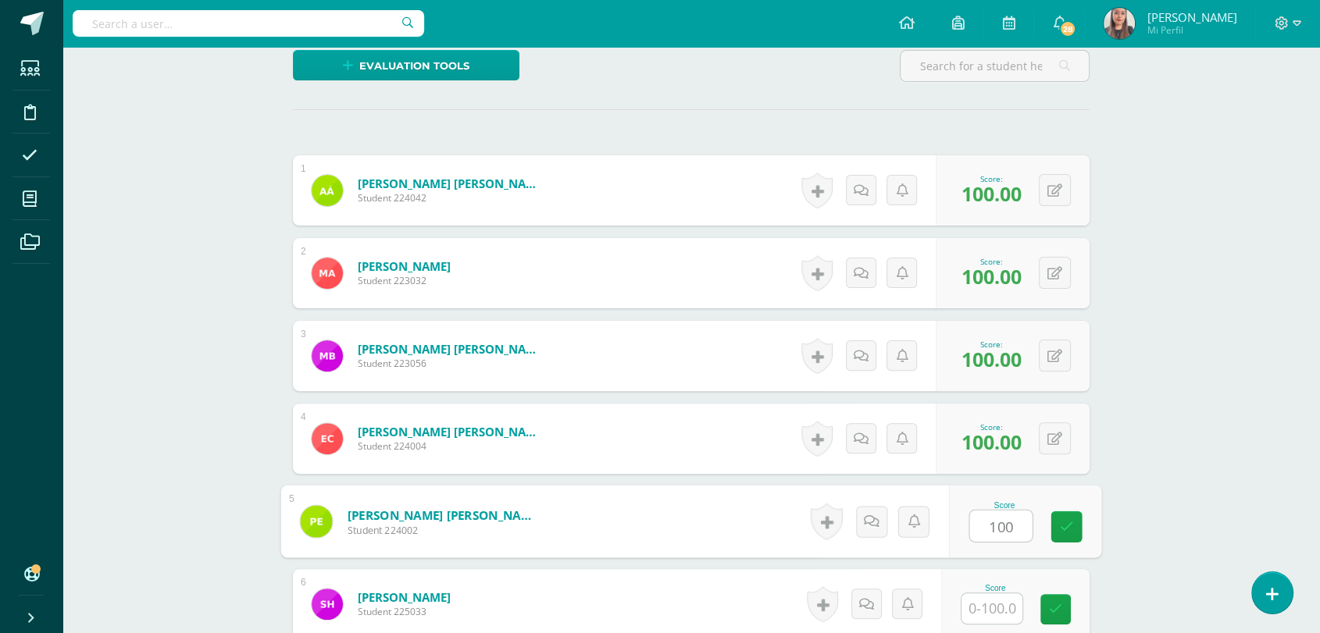
type input "100"
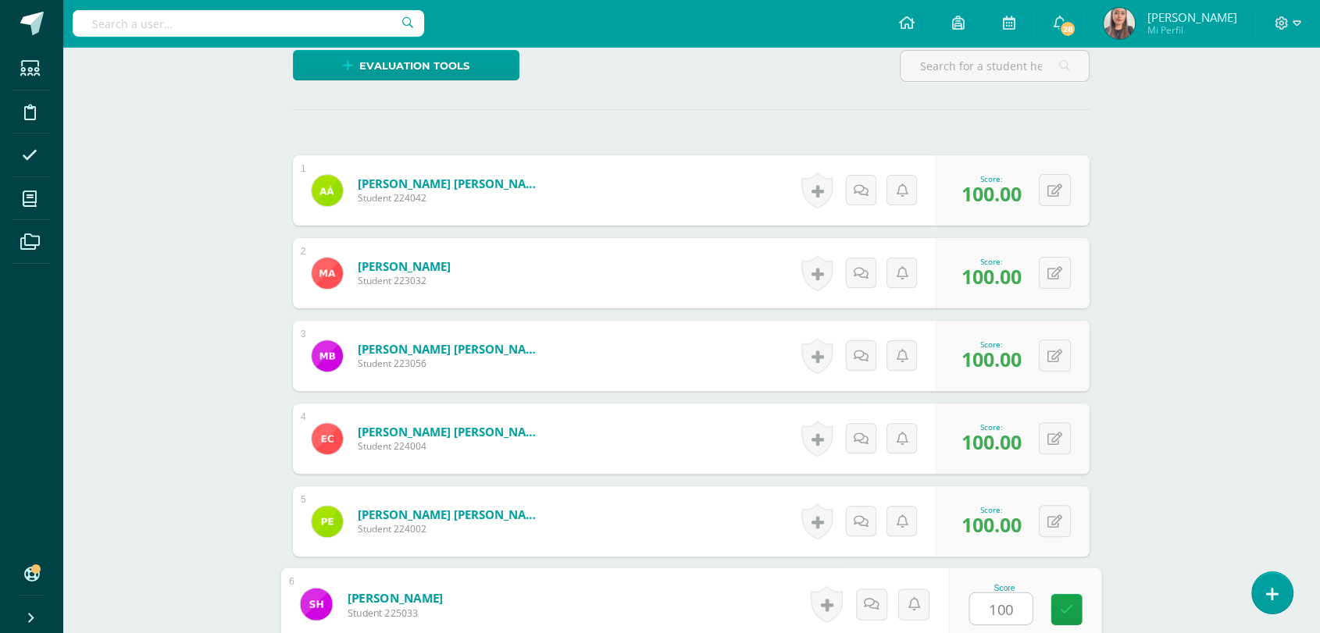
type input "100"
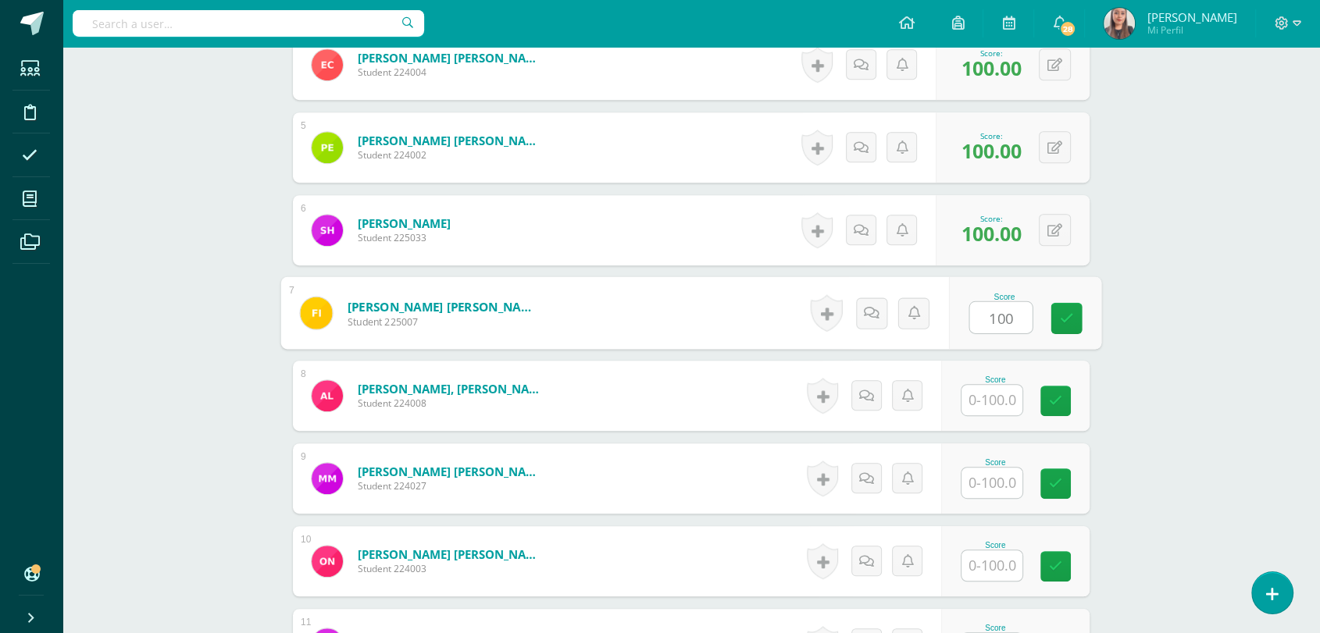
type input "100"
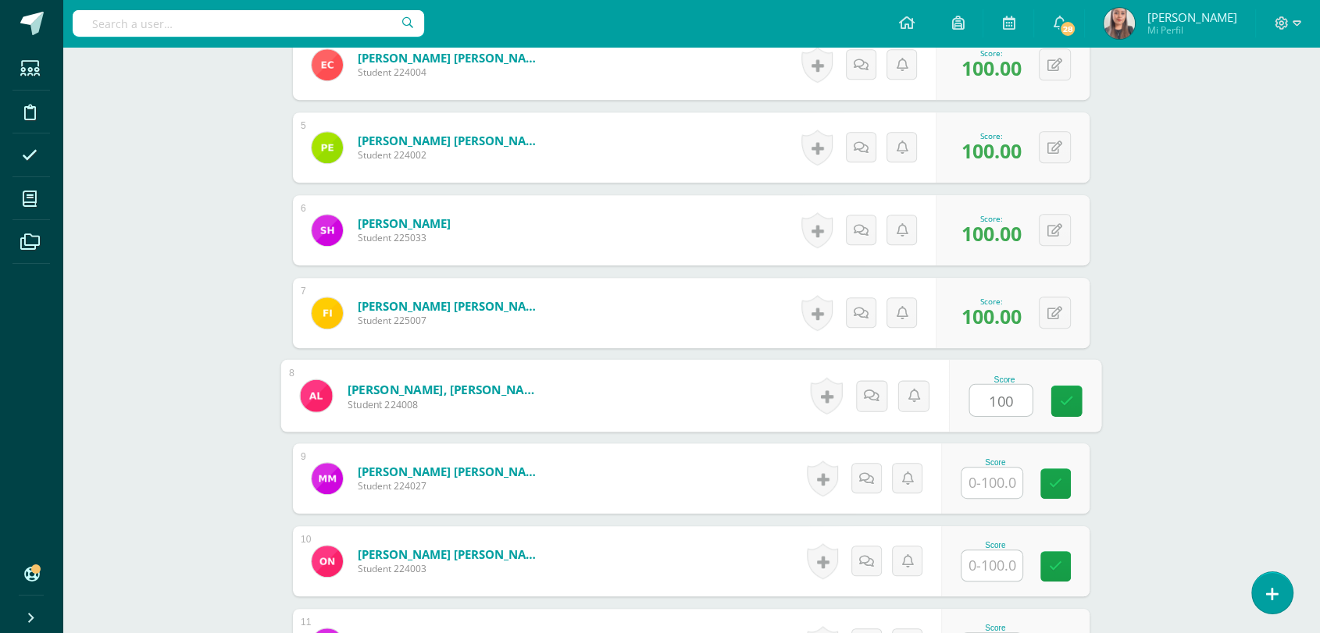
type input "100"
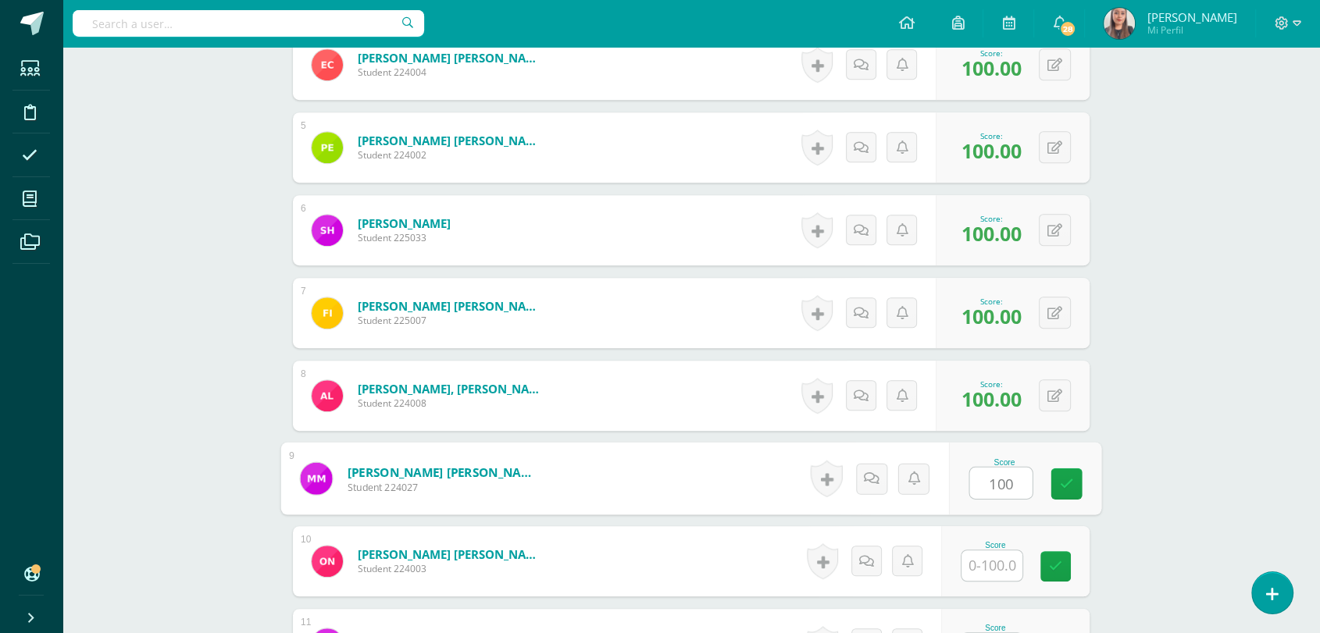
type input "100"
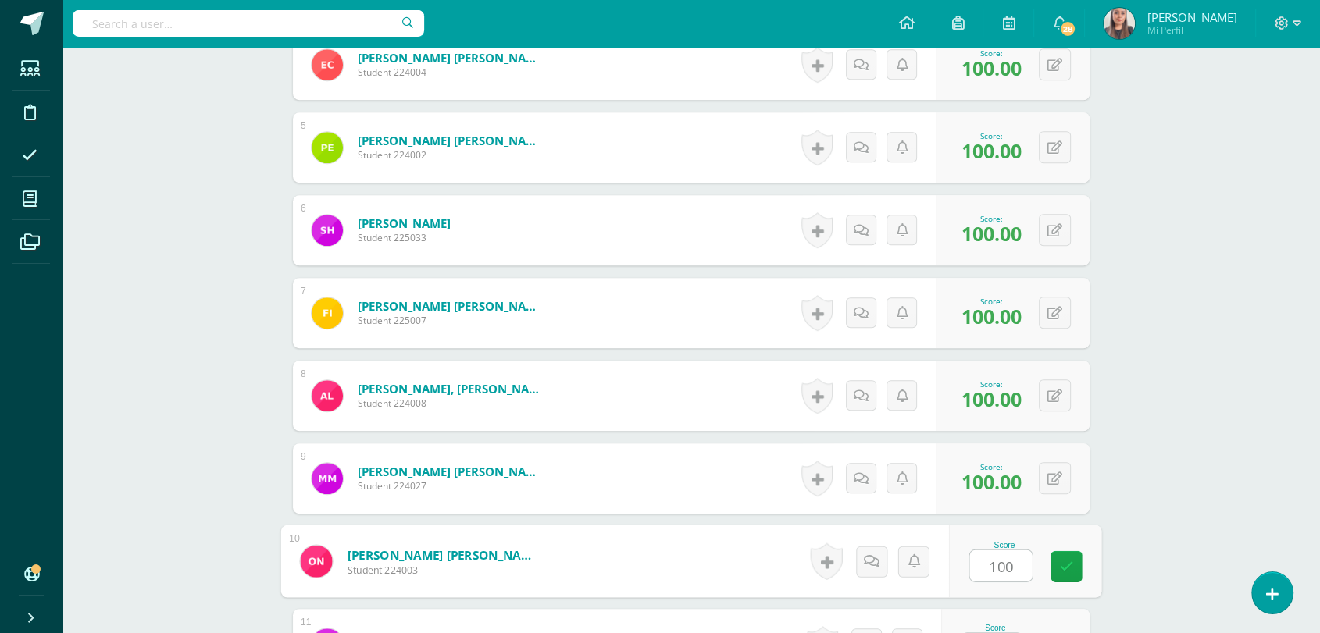
type input "100"
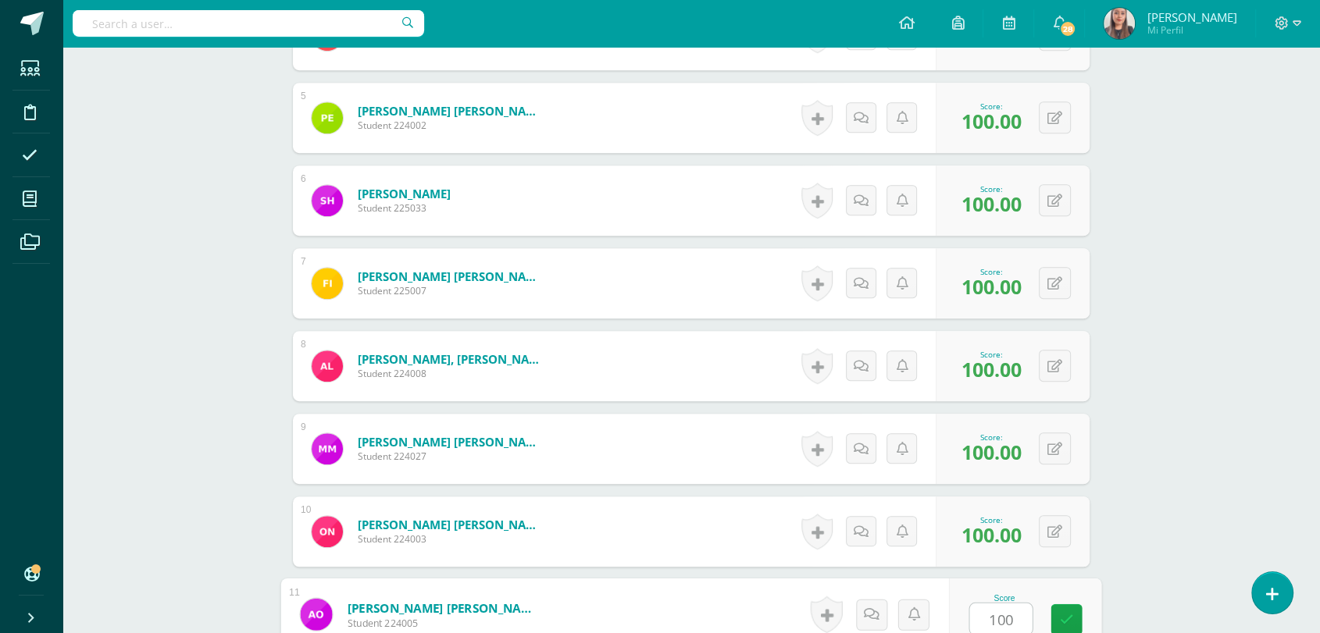
type input "100"
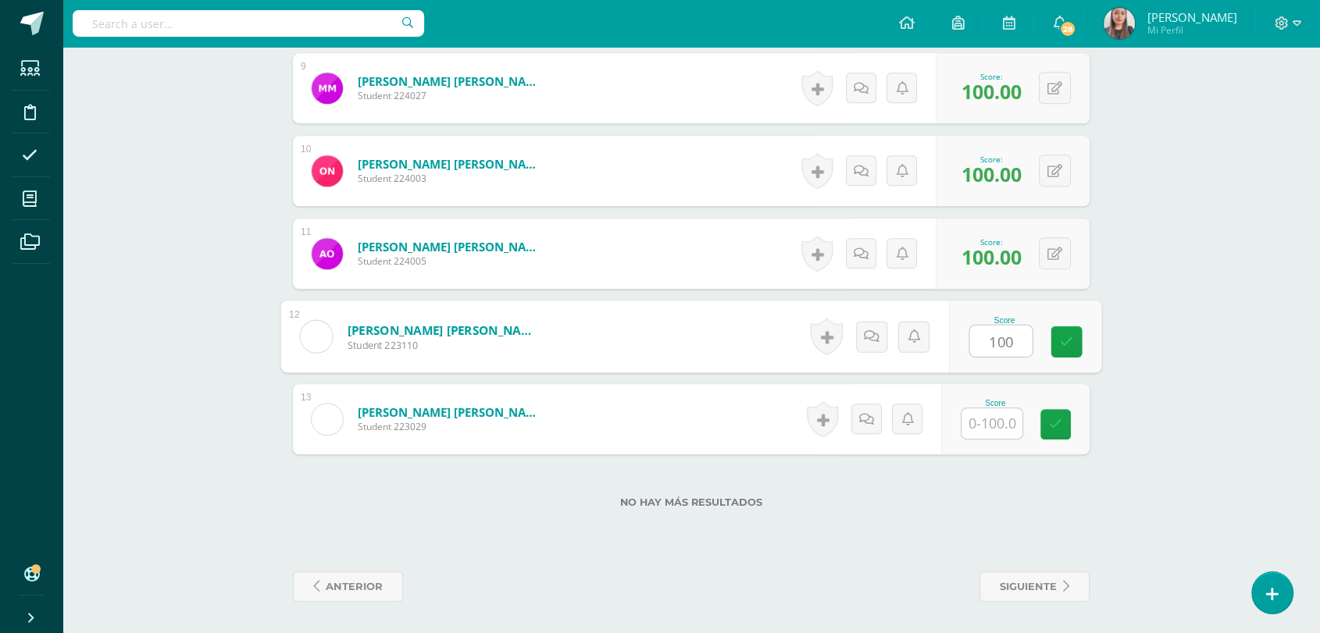
type input "100"
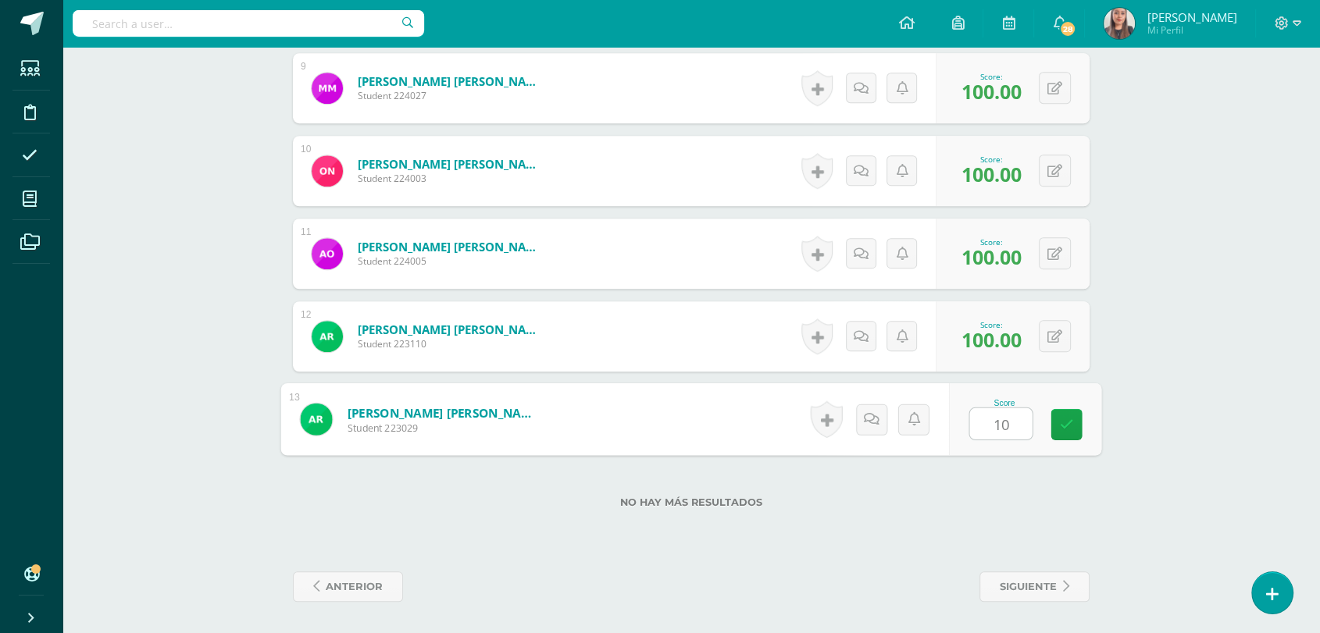
type input "100"
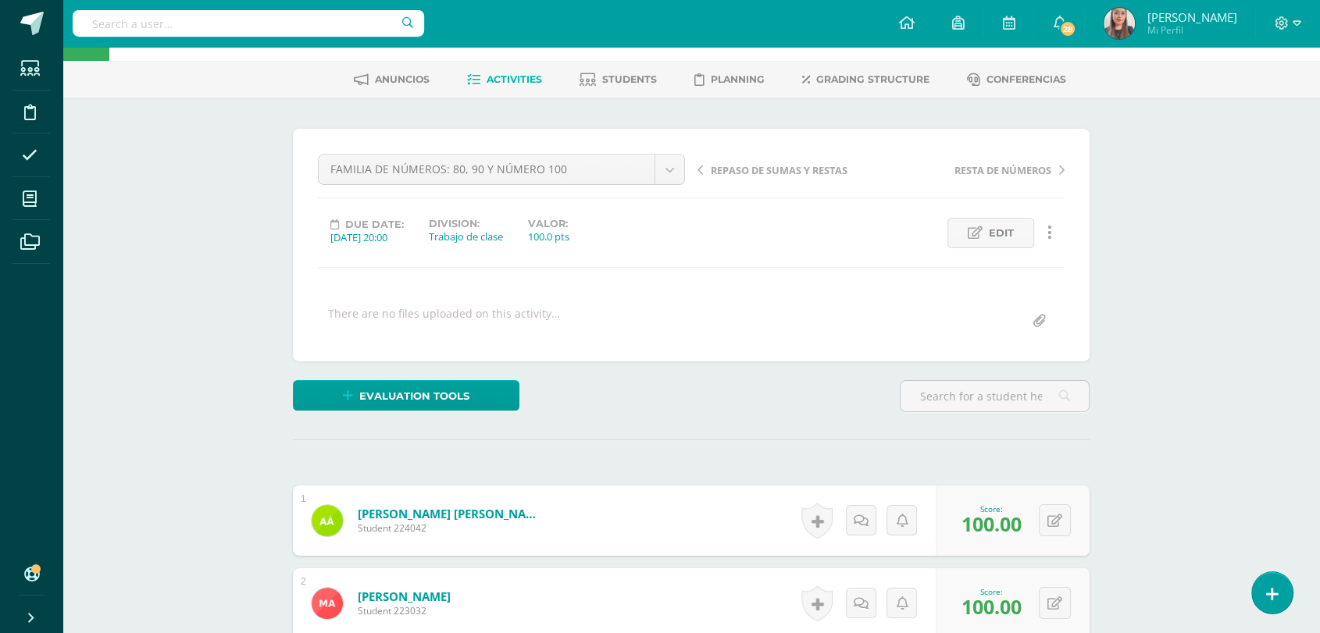
scroll to position [55, 0]
click at [511, 89] on link "Activities" at bounding box center [504, 81] width 75 height 25
